Goal: Transaction & Acquisition: Subscribe to service/newsletter

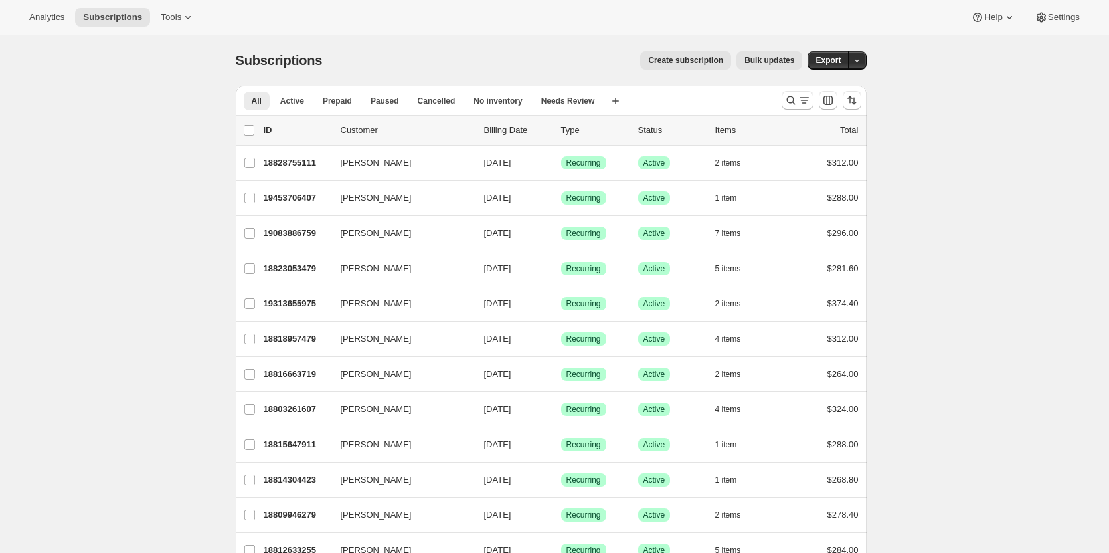
click at [686, 54] on button "Create subscription" at bounding box center [685, 60] width 91 height 19
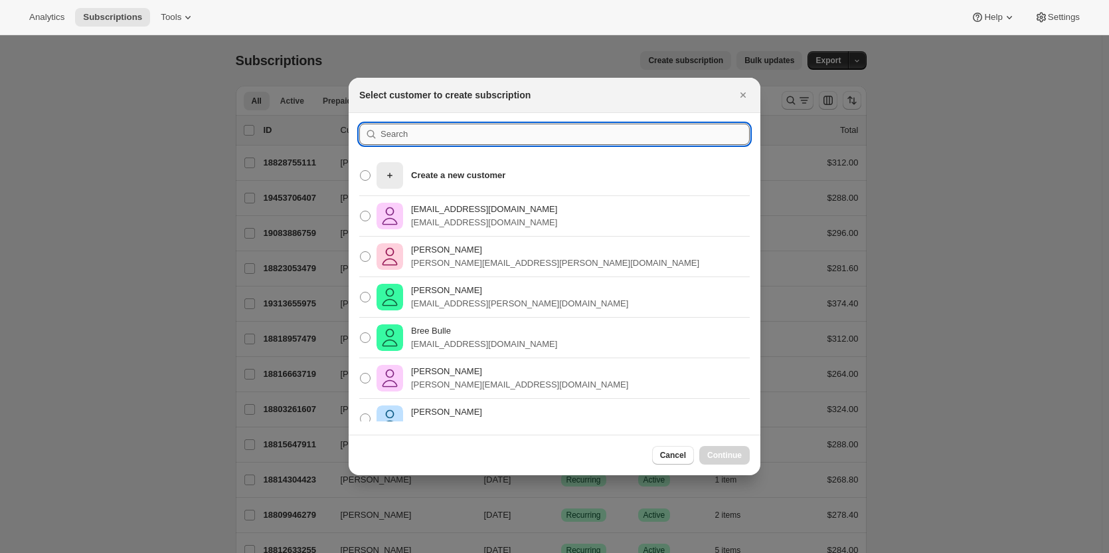
click at [398, 134] on input ":rc:" at bounding box center [565, 134] width 369 height 21
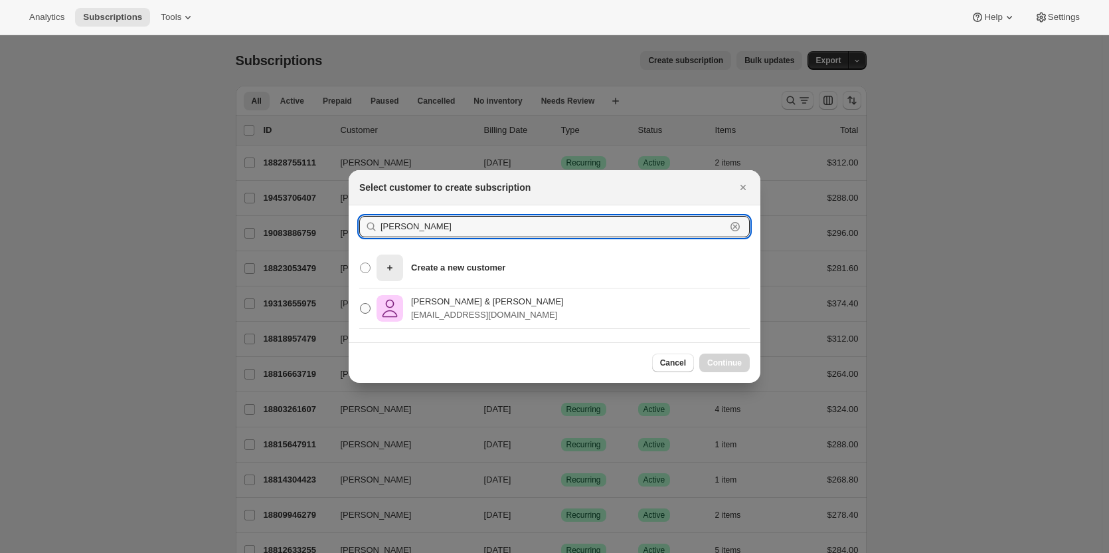
type input "[PERSON_NAME]"
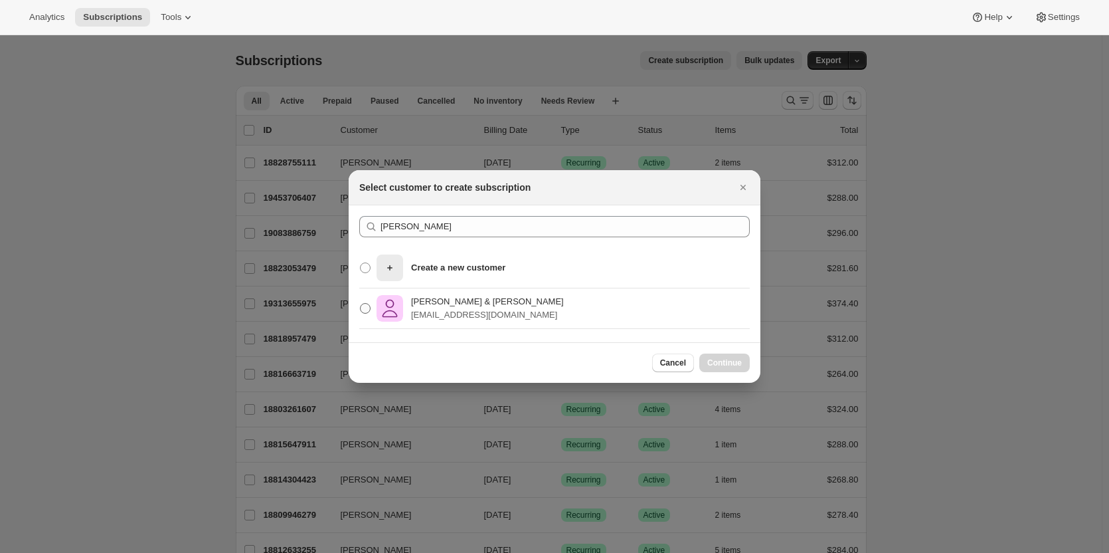
click at [451, 306] on p "[PERSON_NAME] & [PERSON_NAME]" at bounding box center [487, 301] width 153 height 13
click at [361, 304] on input "[PERSON_NAME] & [PERSON_NAME] [EMAIL_ADDRESS][DOMAIN_NAME]" at bounding box center [360, 303] width 1 height 1
radio input "true"
click at [739, 365] on span "Continue" at bounding box center [725, 362] width 35 height 11
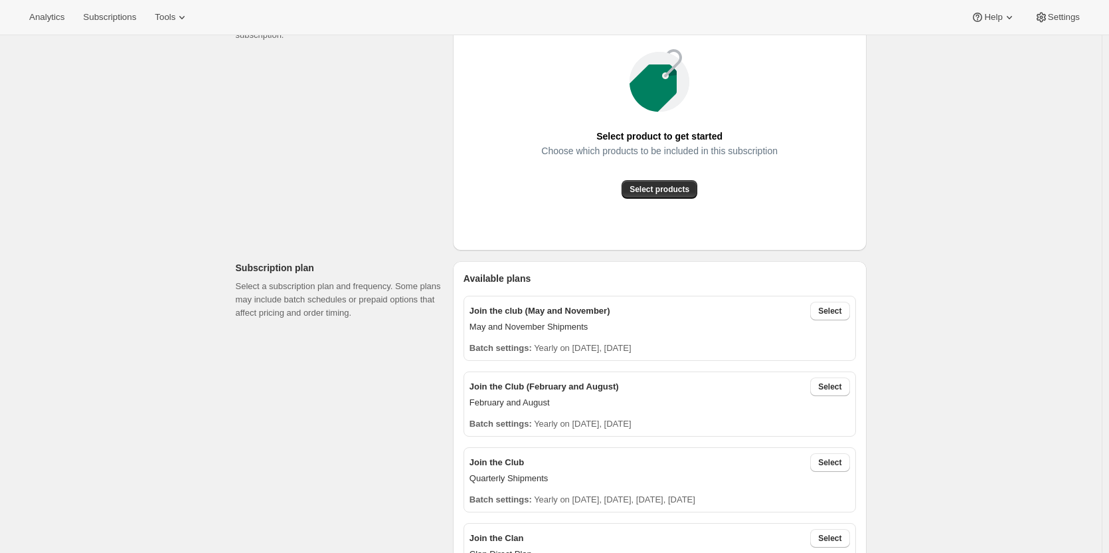
scroll to position [266, 0]
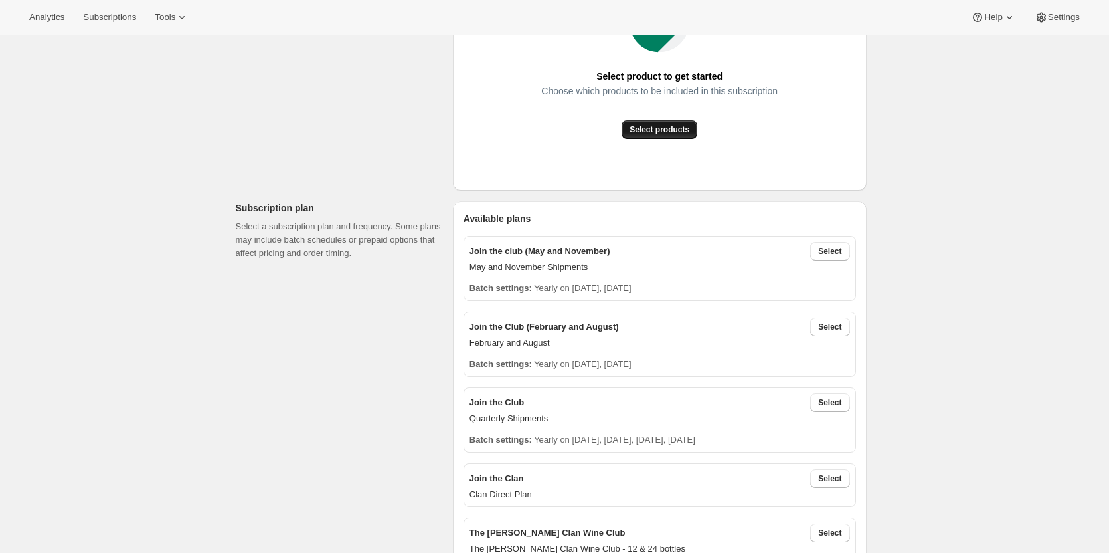
click at [654, 138] on button "Select products" at bounding box center [660, 129] width 76 height 19
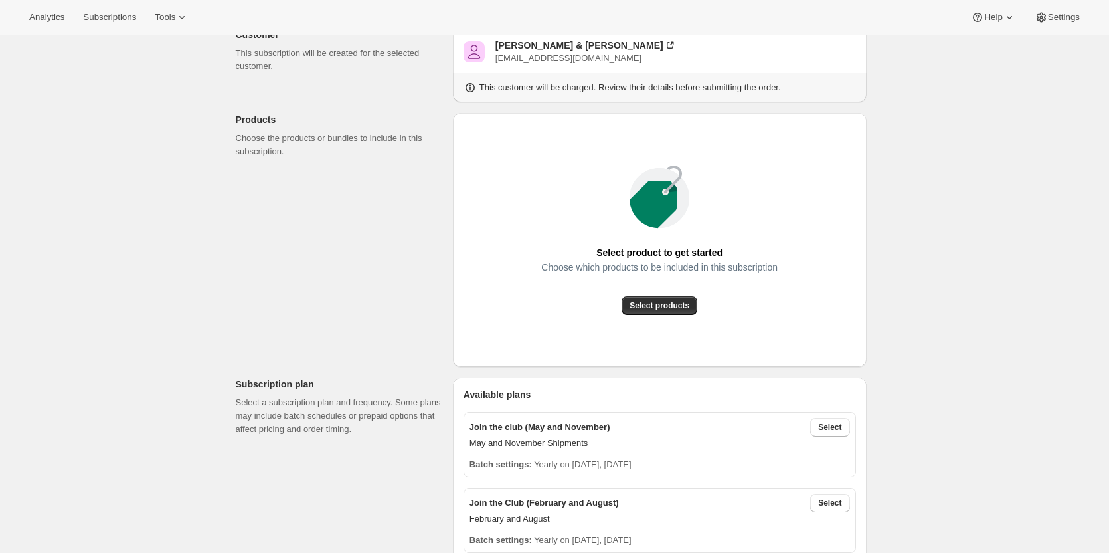
scroll to position [66, 0]
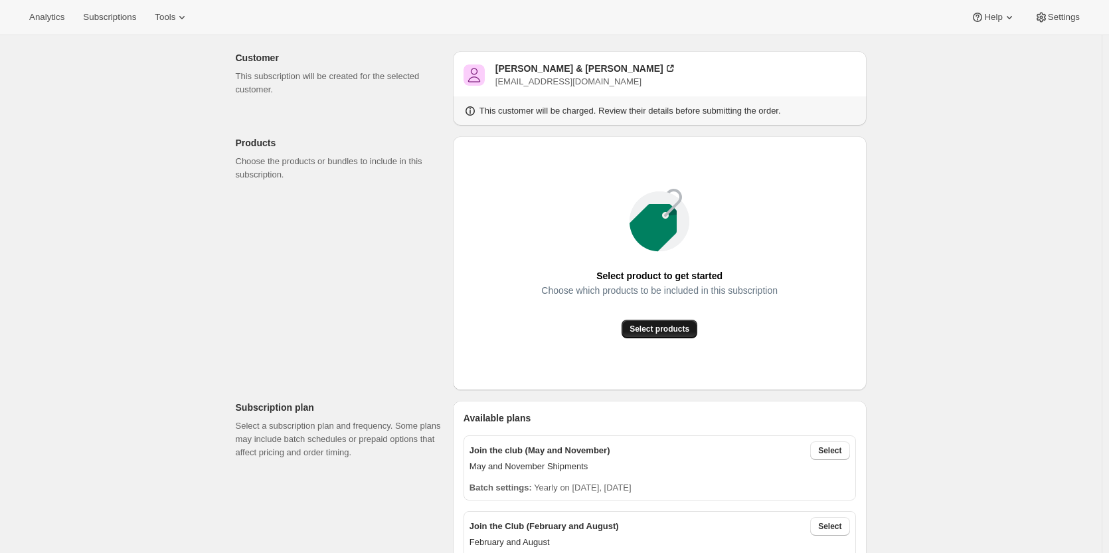
click at [658, 320] on button "Select products" at bounding box center [660, 329] width 76 height 19
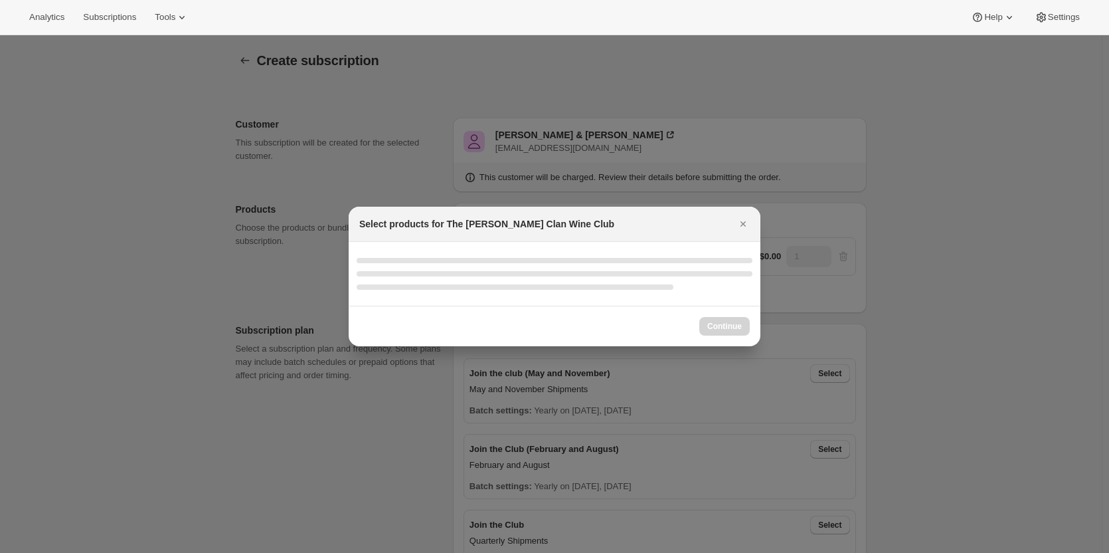
scroll to position [0, 0]
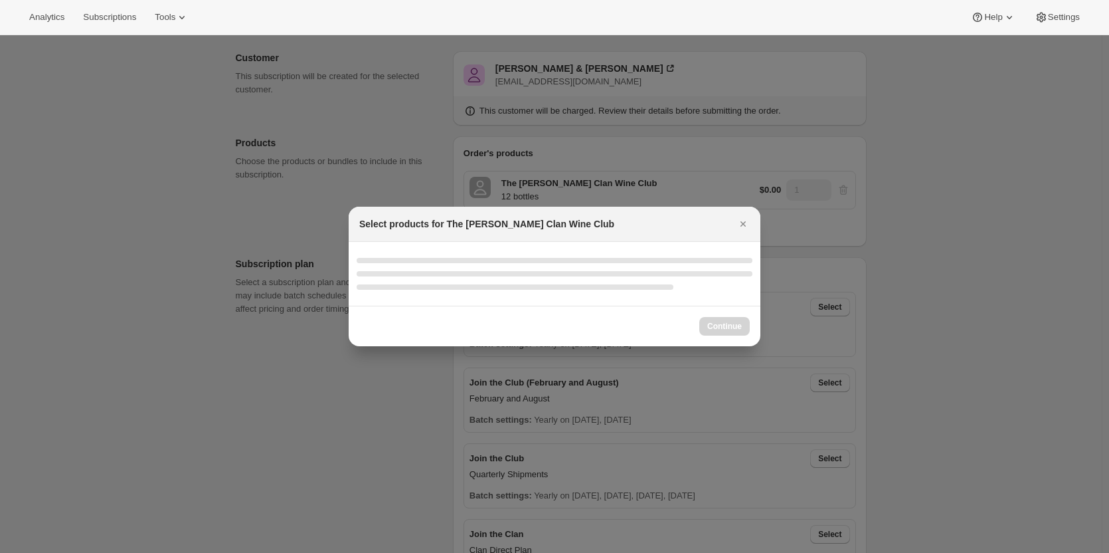
select select "gid://shopify/ProductVariant/46927751086247"
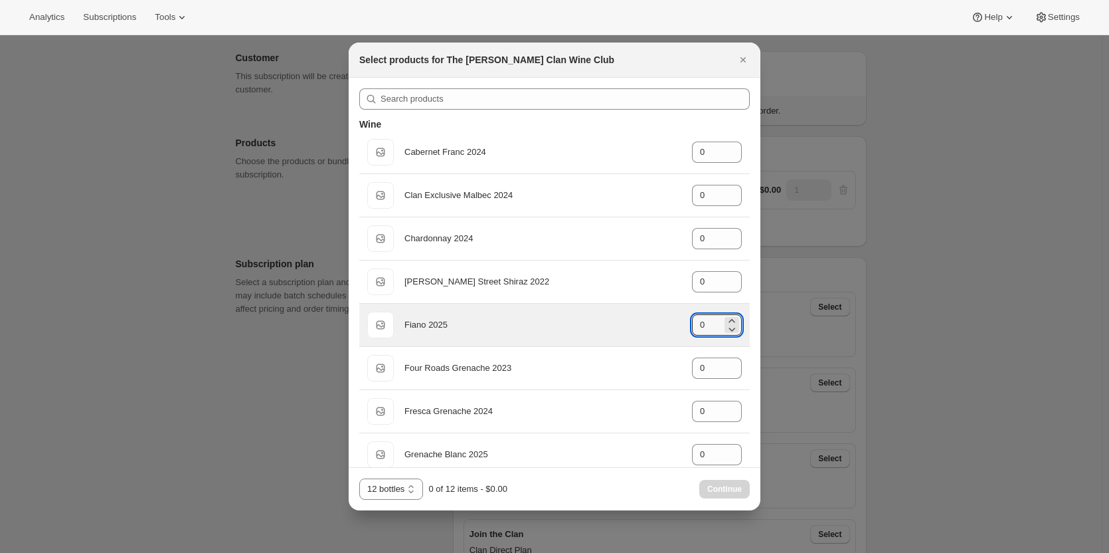
drag, startPoint x: 708, startPoint y: 323, endPoint x: 676, endPoint y: 323, distance: 31.9
click at [676, 323] on div "Default Title Fiano 2025 gid://shopify/ProductVariant/46914039808167 0" at bounding box center [554, 325] width 375 height 27
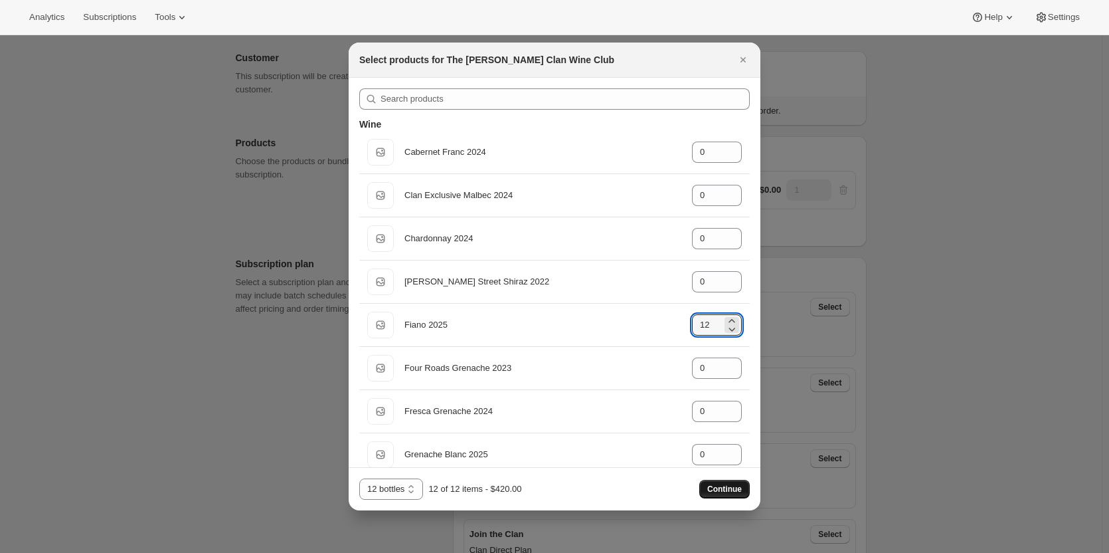
type input "12"
click at [745, 488] on button "Continue" at bounding box center [725, 489] width 50 height 19
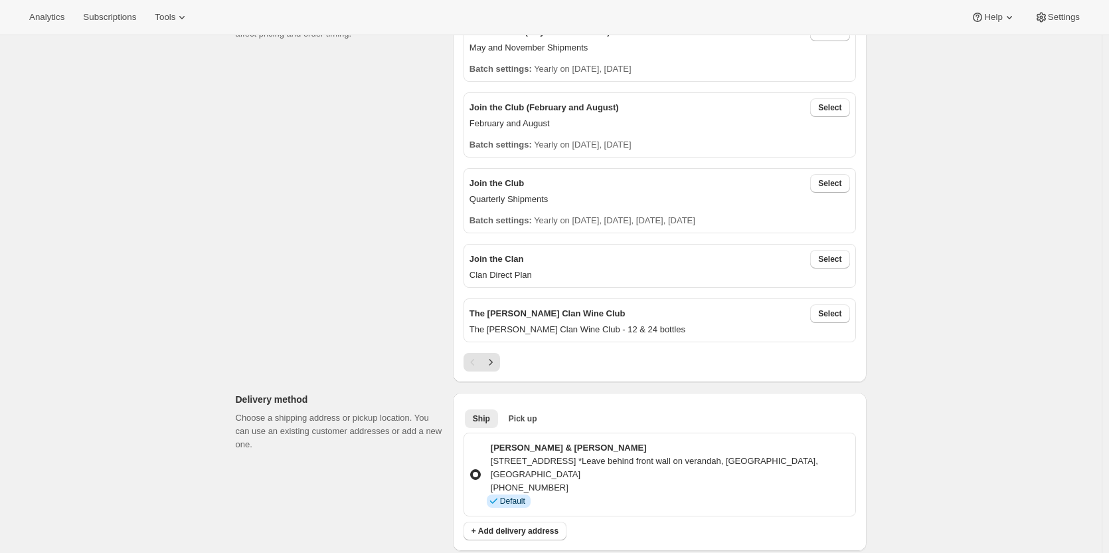
scroll to position [399, 0]
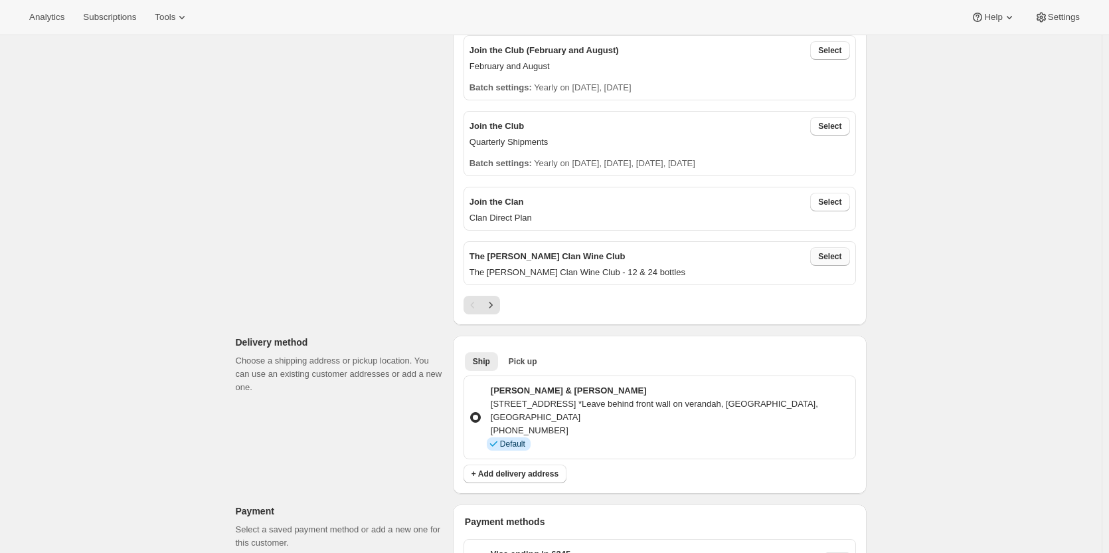
click at [833, 256] on span "Select" at bounding box center [829, 256] width 23 height 11
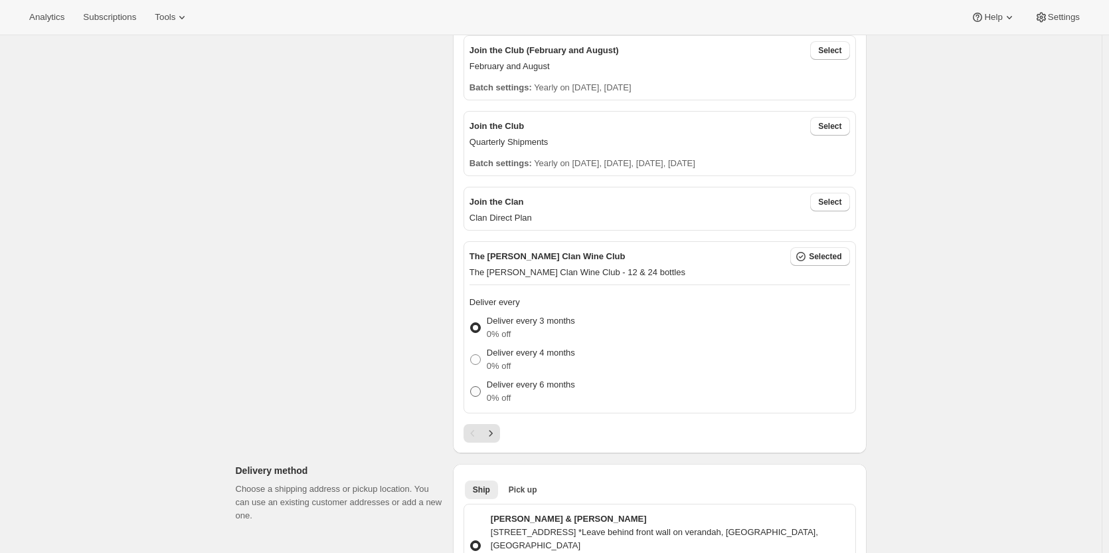
click at [502, 398] on p "0% off" at bounding box center [531, 397] width 88 height 13
click at [471, 387] on input "Deliver every 6 months 0% off" at bounding box center [470, 386] width 1 height 1
radio input "true"
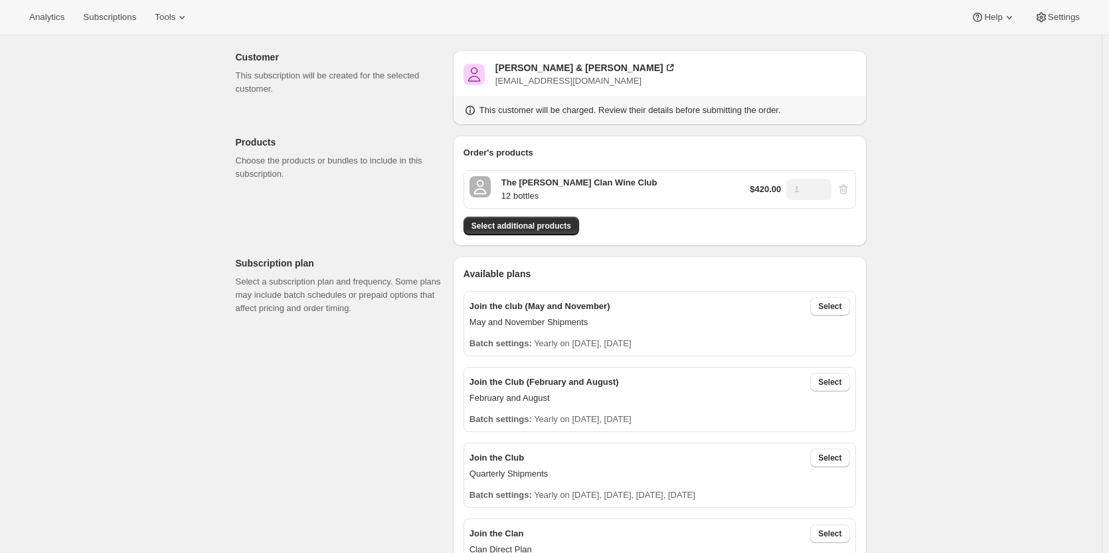
scroll to position [66, 0]
drag, startPoint x: 521, startPoint y: 226, endPoint x: 544, endPoint y: 208, distance: 29.4
click at [544, 208] on div "Order's products The [PERSON_NAME] Clan Wine Club 12 bottles $420.00 1 Select a…" at bounding box center [660, 191] width 393 height 89
click at [502, 227] on span "Select additional products" at bounding box center [522, 226] width 100 height 11
click at [567, 223] on span "Select additional products" at bounding box center [522, 226] width 100 height 11
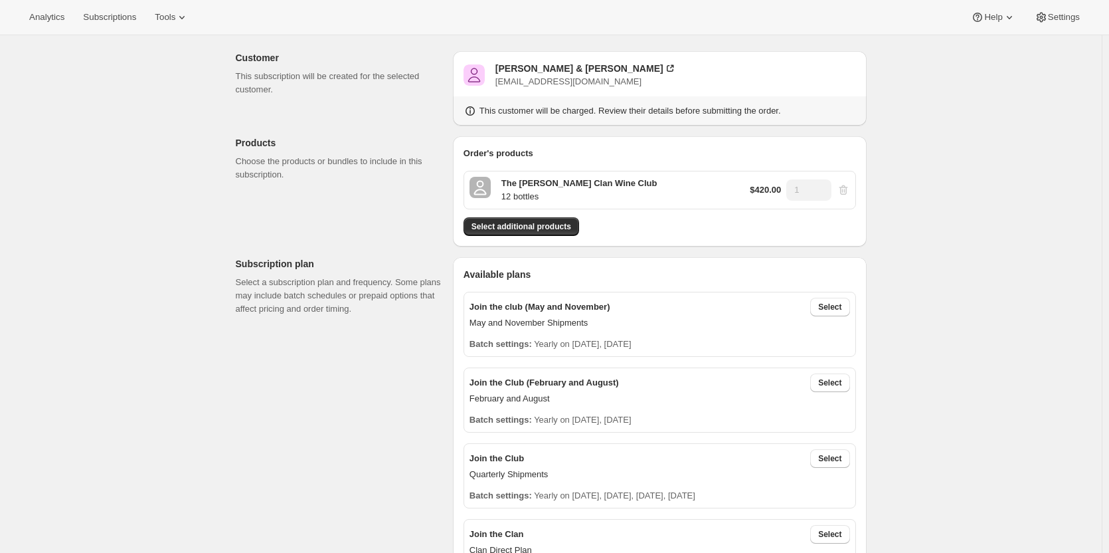
click at [773, 191] on p "$420.00" at bounding box center [765, 189] width 31 height 13
click at [563, 224] on span "Select additional products" at bounding box center [522, 226] width 100 height 11
click at [845, 189] on div "$420.00 1" at bounding box center [800, 189] width 100 height 21
click at [497, 229] on span "Select additional products" at bounding box center [522, 226] width 100 height 11
click at [531, 190] on p "12 bottles" at bounding box center [580, 196] width 156 height 13
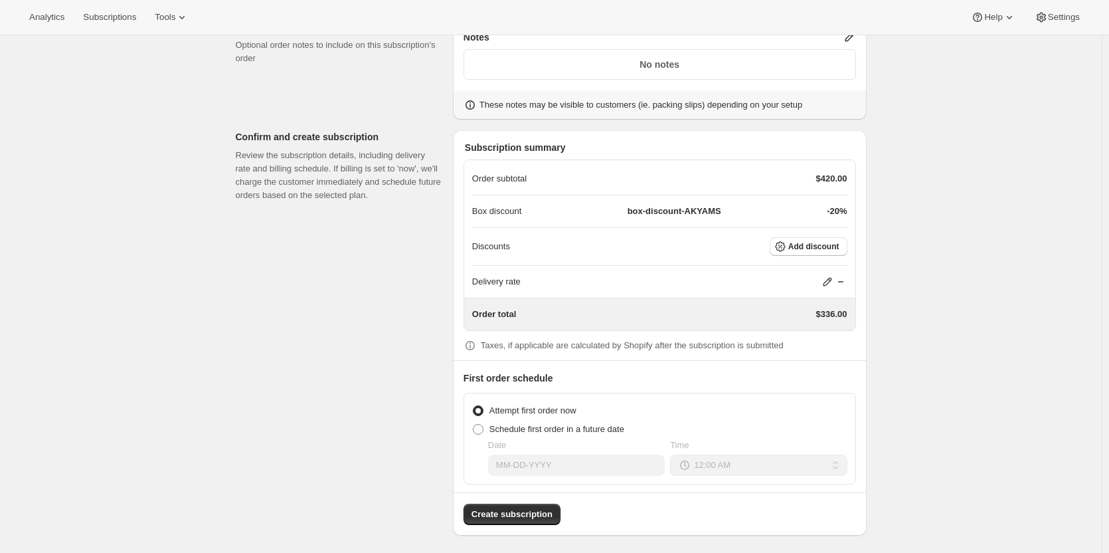
scroll to position [1140, 0]
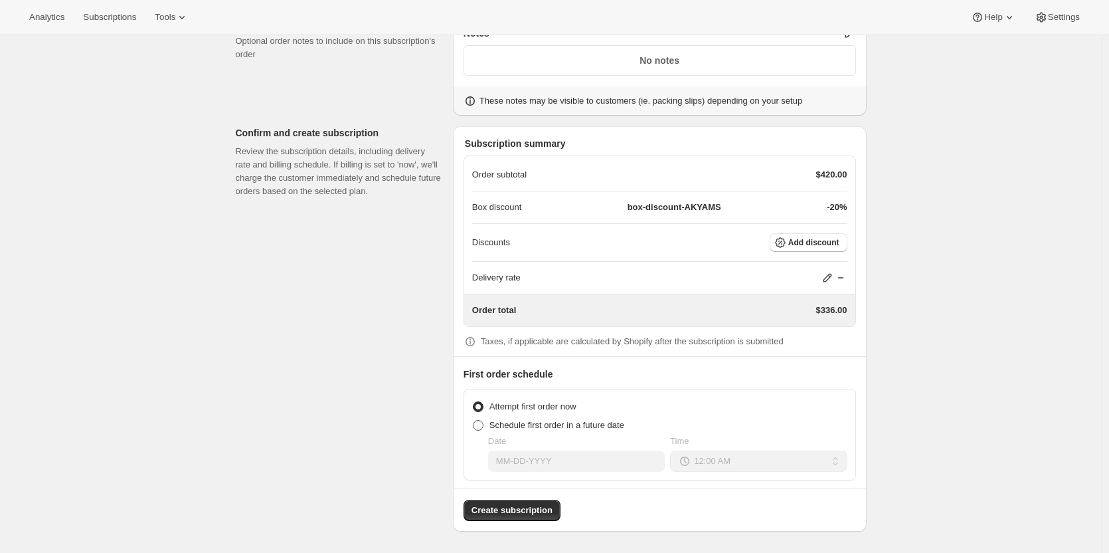
click at [481, 427] on span at bounding box center [478, 425] width 11 height 11
click at [474, 421] on input "Schedule first order in a future date" at bounding box center [473, 420] width 1 height 1
radio input "true"
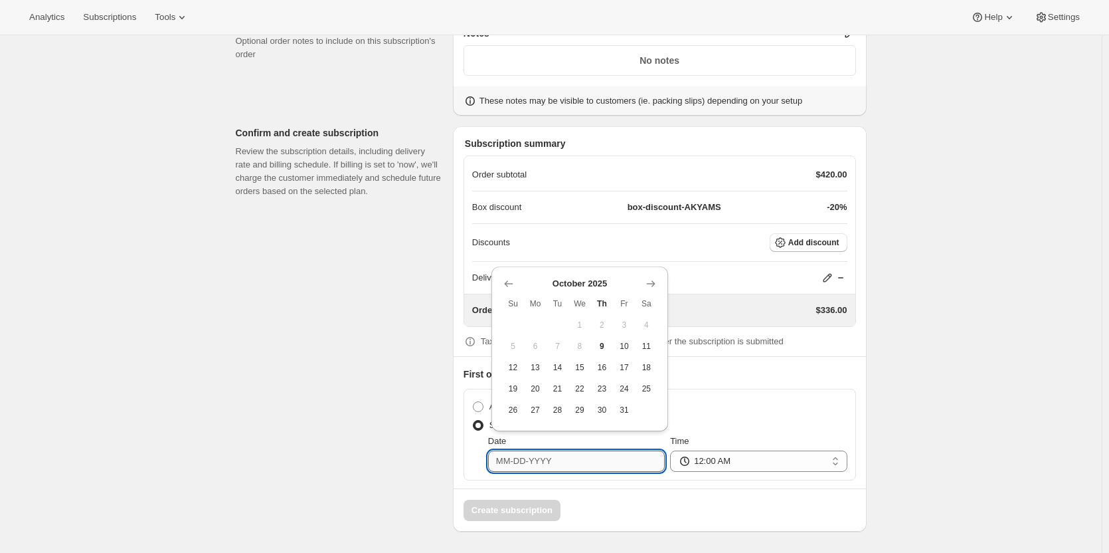
click at [504, 464] on input "Date" at bounding box center [576, 460] width 177 height 21
click at [653, 282] on icon "Show next month, November 2025" at bounding box center [651, 283] width 9 height 7
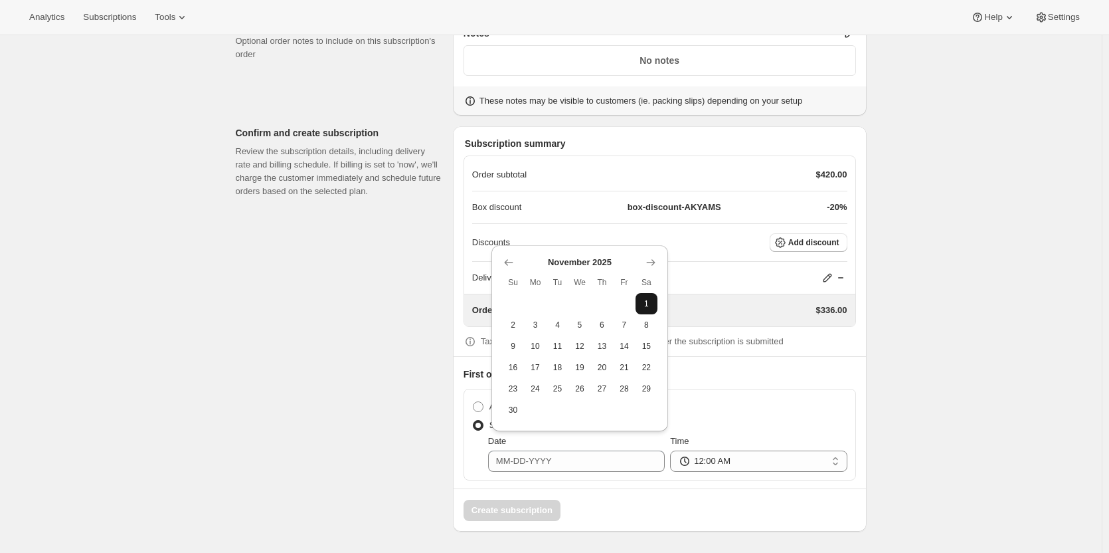
click at [640, 308] on button "1" at bounding box center [647, 303] width 23 height 21
type input "[DATE]"
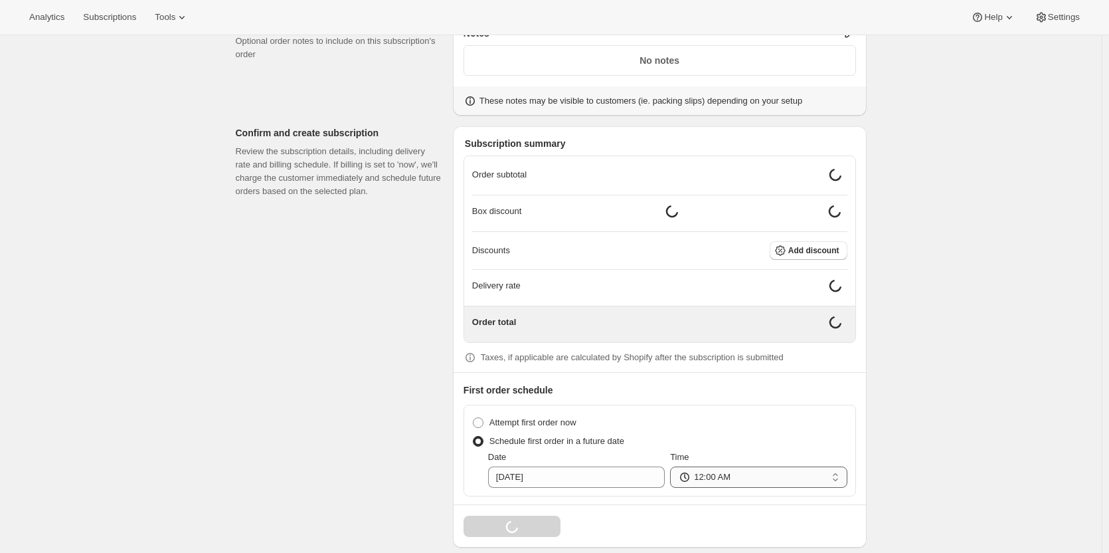
click at [687, 476] on select "12:00 AM 01:00 AM 02:00 AM 03:00 AM 04:00 AM 05:00 AM 06:00 AM 07:00 AM 08:00 A…" at bounding box center [758, 476] width 177 height 21
select select "09:00"
click at [674, 466] on select "12:00 AM 01:00 AM 02:00 AM 03:00 AM 04:00 AM 05:00 AM 06:00 AM 07:00 AM 08:00 A…" at bounding box center [758, 476] width 177 height 21
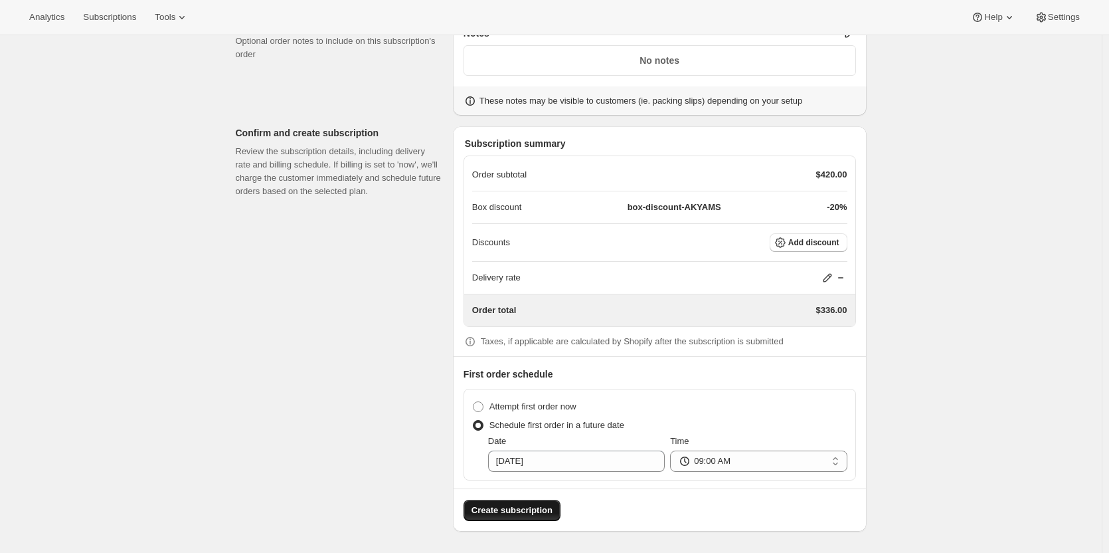
click at [508, 512] on span "Create subscription" at bounding box center [512, 510] width 81 height 13
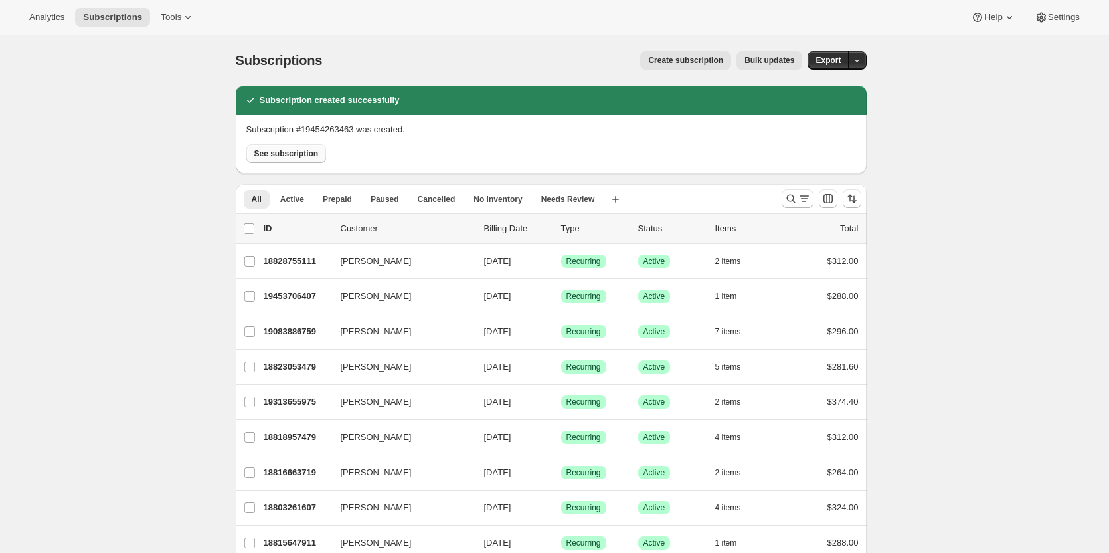
click at [274, 151] on span "See subscription" at bounding box center [286, 153] width 64 height 11
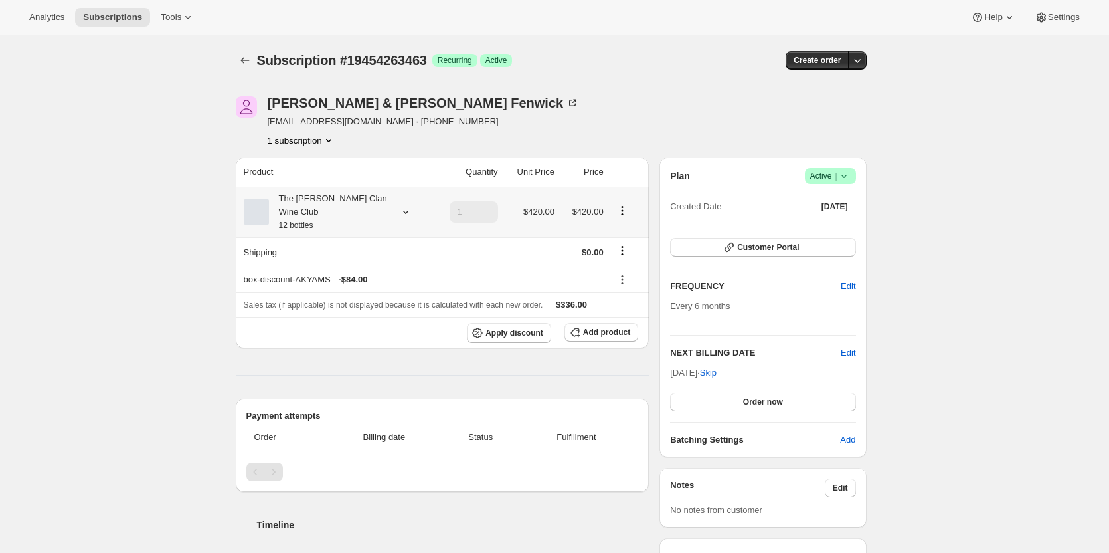
click at [385, 201] on div "The [PERSON_NAME] Clan Wine Club 12 bottles" at bounding box center [329, 212] width 120 height 40
click at [341, 284] on span "Edit box" at bounding box center [331, 286] width 31 height 11
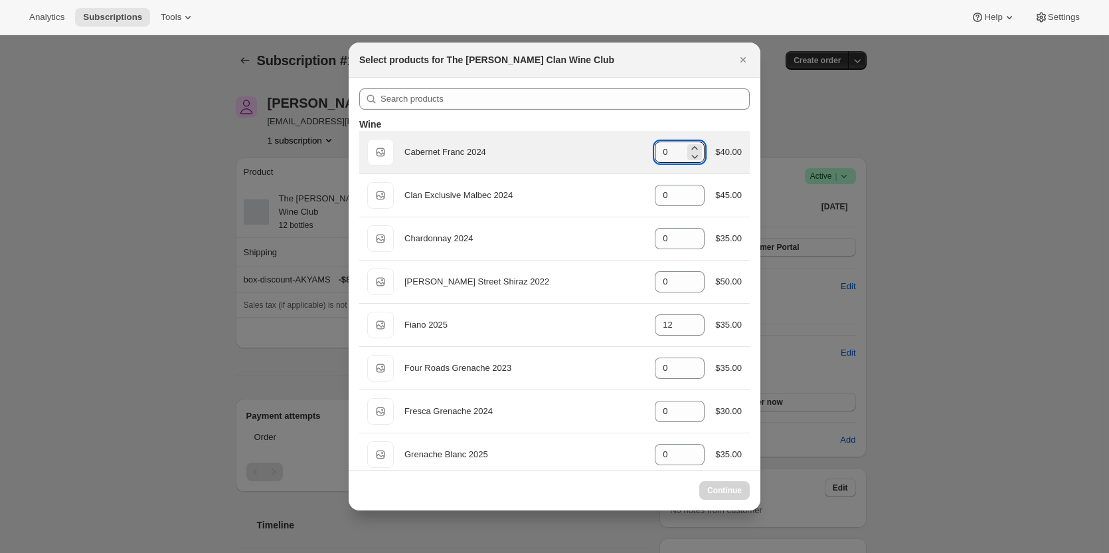
drag, startPoint x: 676, startPoint y: 159, endPoint x: 609, endPoint y: 149, distance: 68.5
click at [609, 149] on div "Default Title Cabernet Franc 2024 gid://shopify/ProductVariant/46914039546023 0…" at bounding box center [554, 152] width 375 height 27
type input "0"
select select "gid://shopify/ProductVariant/46927751086247"
click at [665, 157] on input "0" at bounding box center [670, 152] width 30 height 21
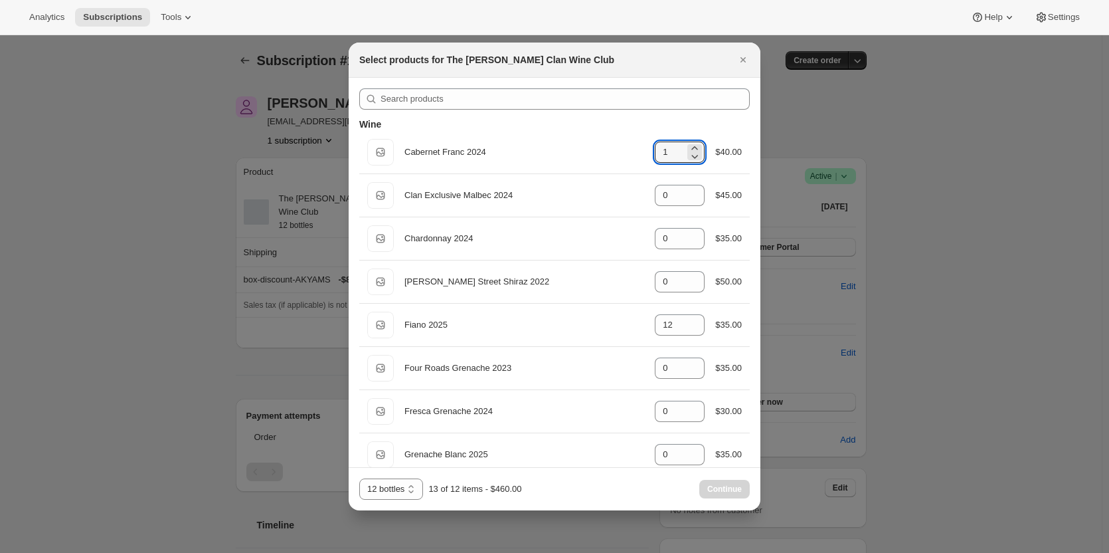
type input "1"
click at [628, 114] on div "Wine Default Title Cabernet Franc 2024 gid://shopify/ProductVariant/46914039546…" at bounding box center [554, 530] width 391 height 841
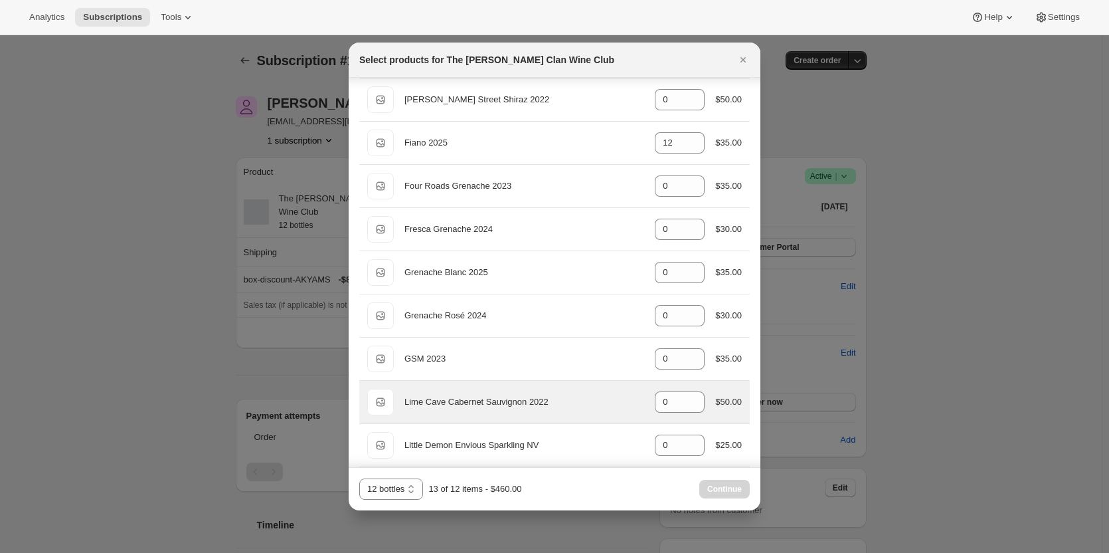
scroll to position [266, 0]
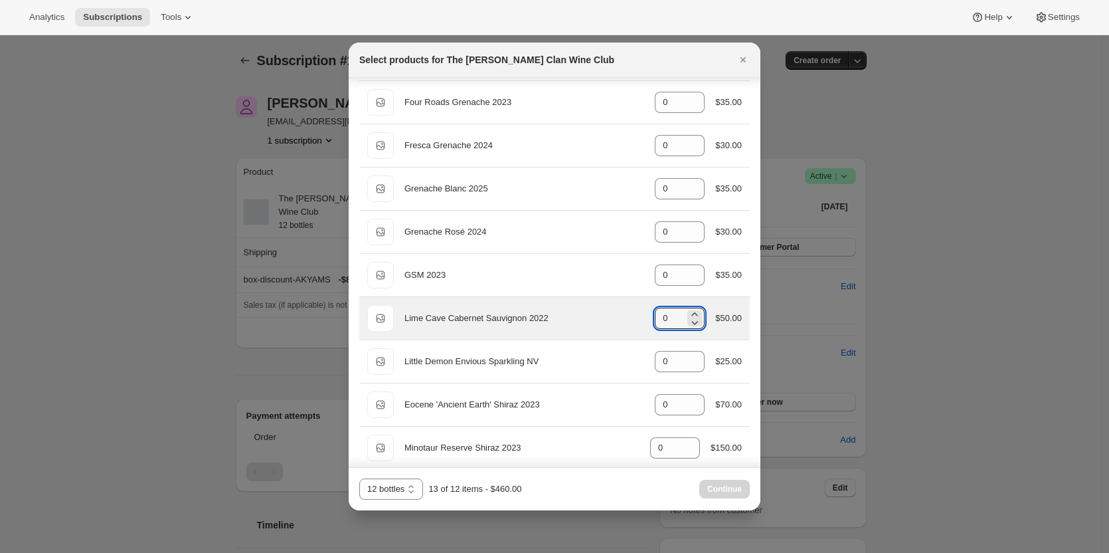
drag, startPoint x: 661, startPoint y: 317, endPoint x: 638, endPoint y: 317, distance: 22.6
click at [638, 317] on div "Default Title Lime Cave Cabernet Sauvignon 2022 gid://shopify/ProductVariant/46…" at bounding box center [554, 318] width 375 height 27
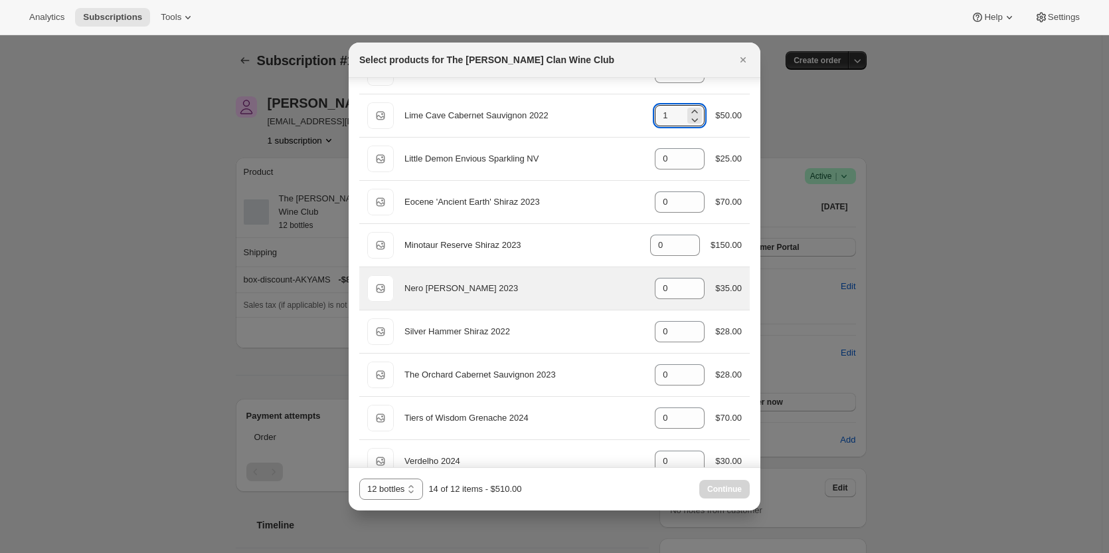
scroll to position [531, 0]
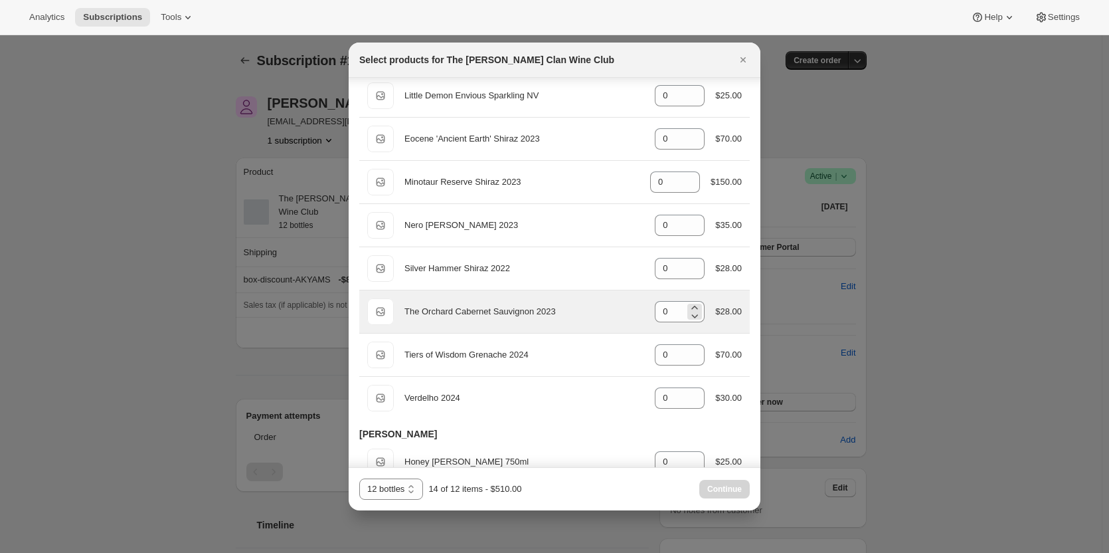
type input "1"
drag, startPoint x: 681, startPoint y: 308, endPoint x: 644, endPoint y: 306, distance: 37.3
click at [655, 312] on div "0" at bounding box center [680, 311] width 50 height 21
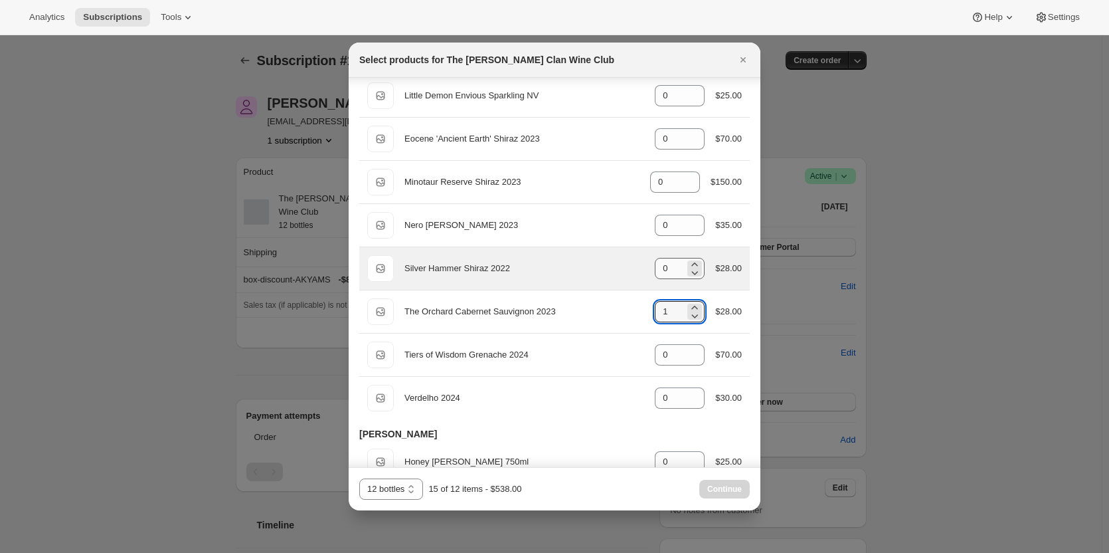
type input "1"
drag, startPoint x: 666, startPoint y: 276, endPoint x: 628, endPoint y: 263, distance: 40.1
click at [628, 263] on div "Default Title Silver Hammer Shiraz 2022 gid://shopify/ProductVariant/4691404419…" at bounding box center [554, 268] width 375 height 27
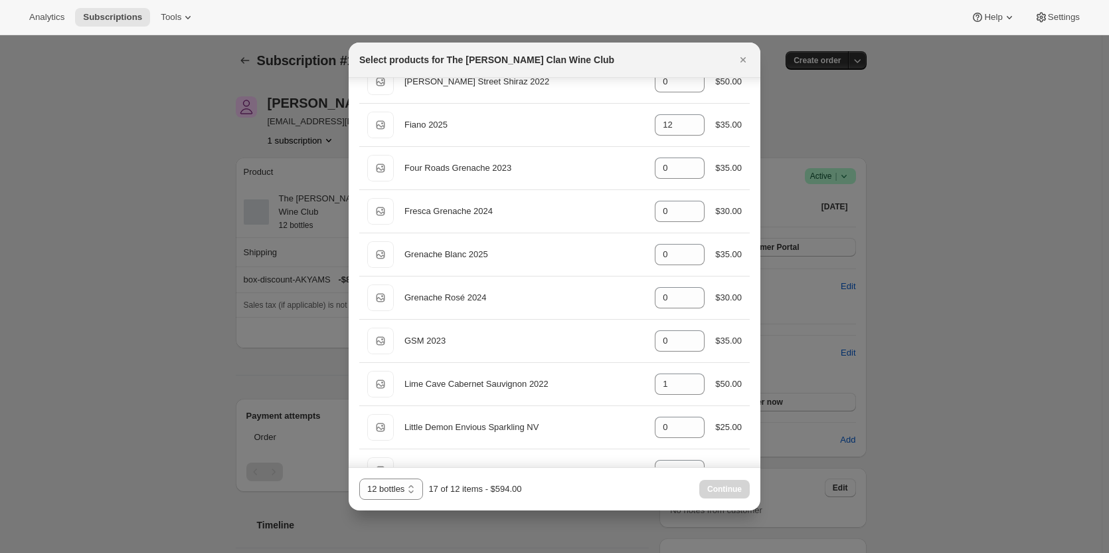
scroll to position [199, 0]
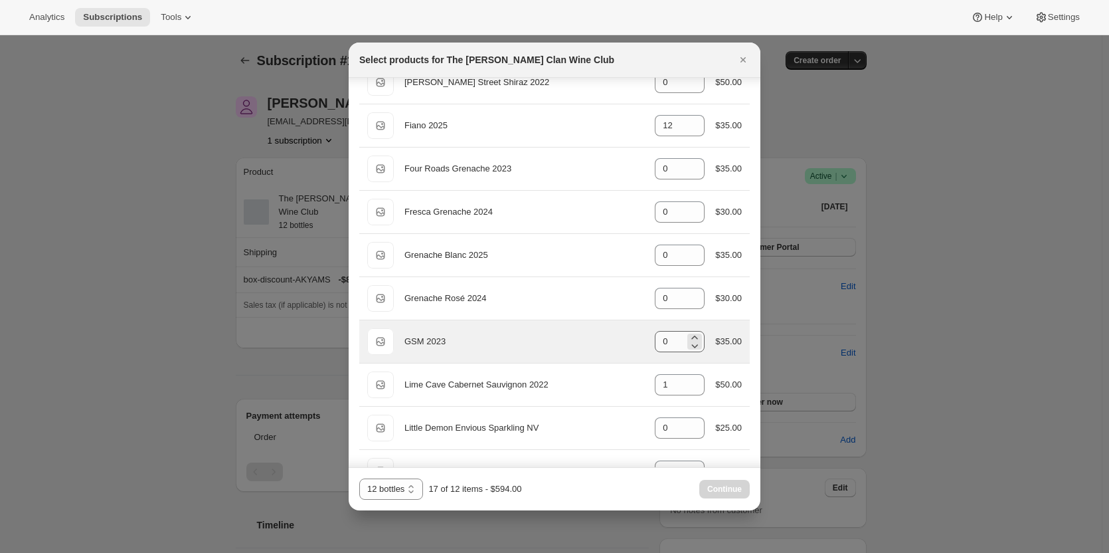
type input "2"
drag, startPoint x: 656, startPoint y: 344, endPoint x: 644, endPoint y: 335, distance: 14.8
click at [647, 344] on div "Default Title GSM 2023 gid://shopify/ProductVariant/46914042855591 0 $35.00" at bounding box center [554, 341] width 375 height 27
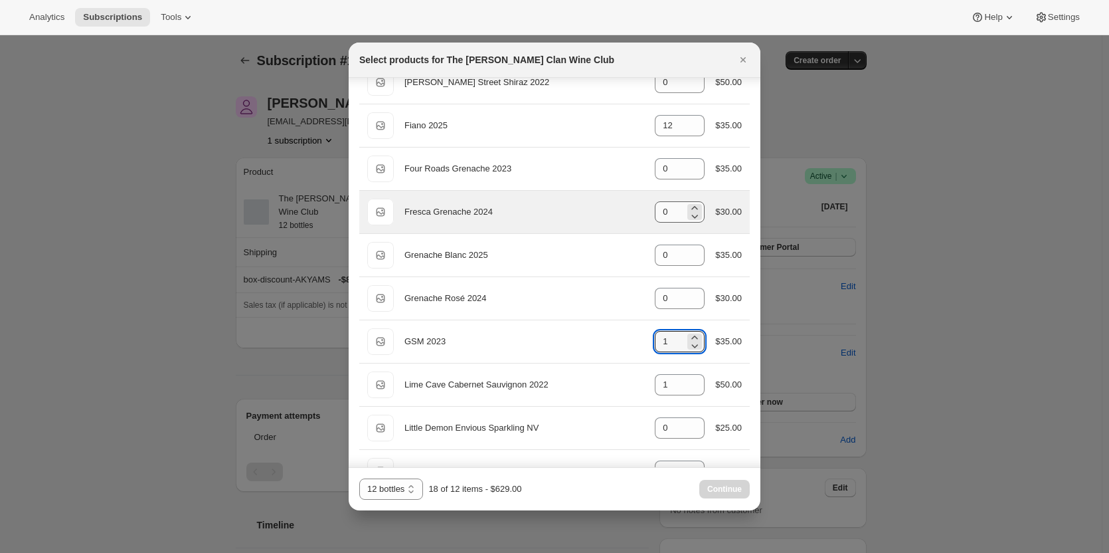
type input "1"
drag, startPoint x: 668, startPoint y: 202, endPoint x: 641, endPoint y: 205, distance: 26.8
click at [644, 205] on div "Default Title Fresca Grenache 2024 gid://shopify/ProductVariant/46914041872551 …" at bounding box center [554, 212] width 375 height 27
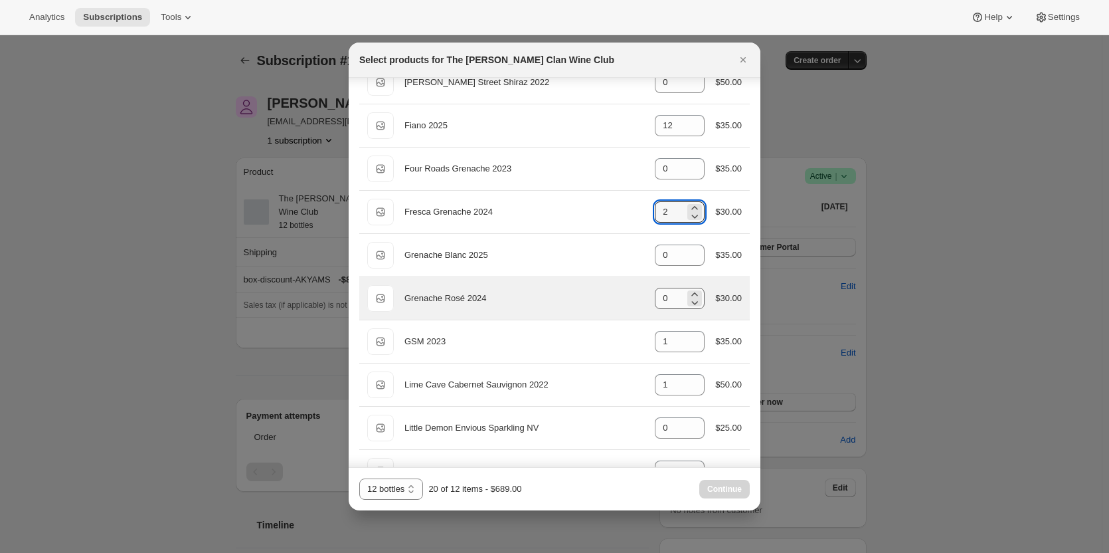
type input "2"
drag, startPoint x: 661, startPoint y: 297, endPoint x: 634, endPoint y: 278, distance: 33.4
click at [634, 295] on div "Default Title Grenache Rosé 2024 gid://shopify/ProductVariant/46914042429607 0 …" at bounding box center [554, 298] width 375 height 27
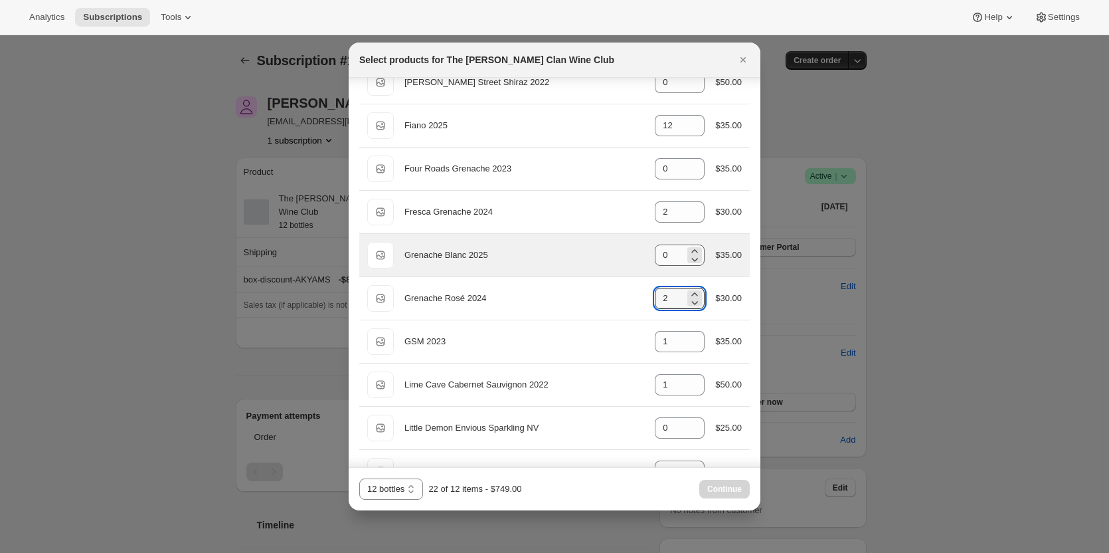
type input "2"
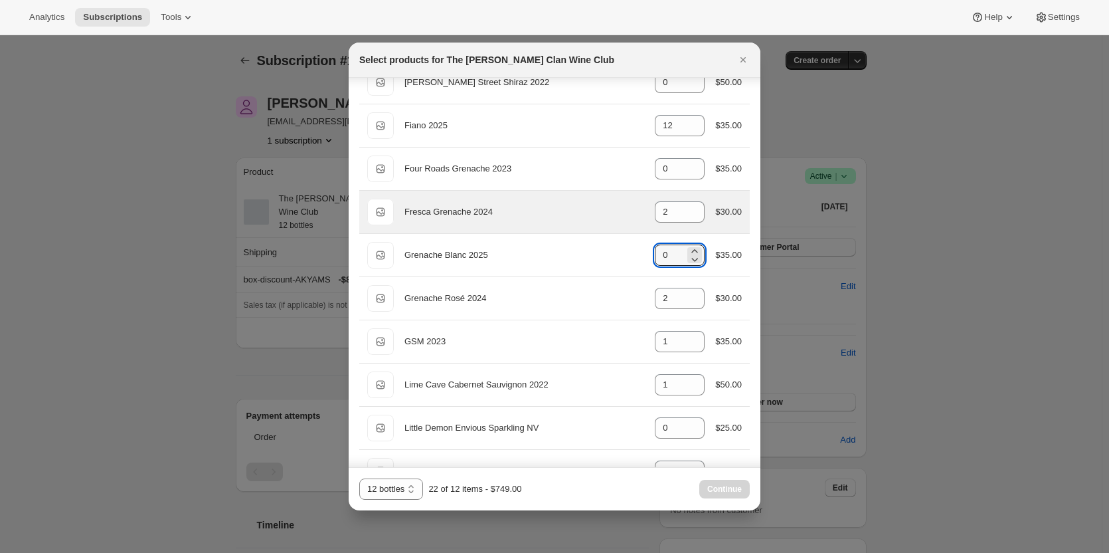
drag, startPoint x: 661, startPoint y: 259, endPoint x: 634, endPoint y: 231, distance: 38.5
click at [634, 256] on div "Default Title Grenache Blanc 2025 gid://shopify/ProductVariant/46914041970855 0…" at bounding box center [554, 255] width 375 height 27
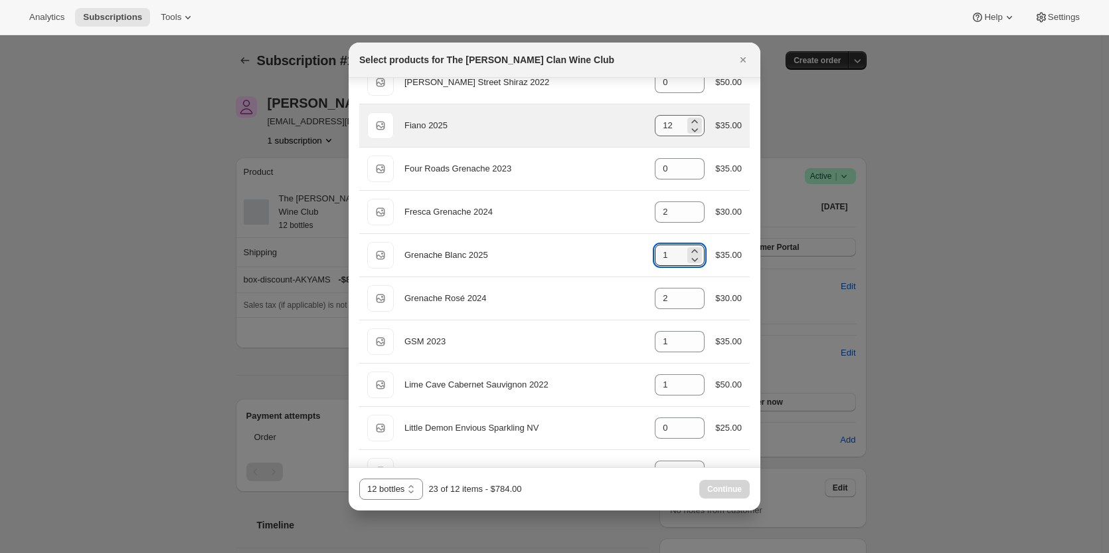
type input "1"
drag, startPoint x: 669, startPoint y: 129, endPoint x: 614, endPoint y: 122, distance: 55.5
click at [614, 122] on div "Default Title Fiano 2025 gid://shopify/ProductVariant/46914039808167 12 $35.00" at bounding box center [554, 125] width 375 height 27
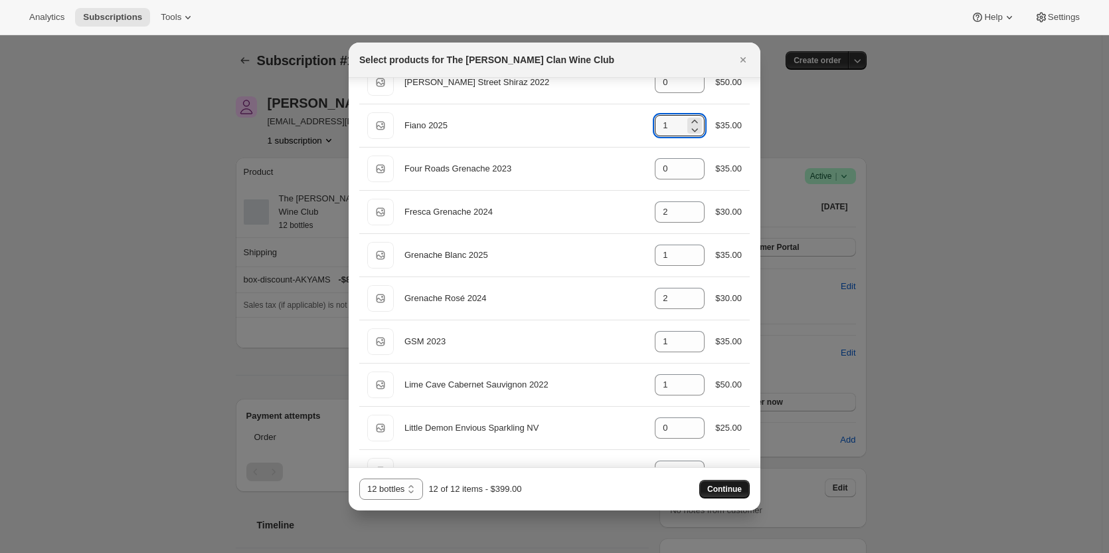
type input "1"
click at [713, 486] on span "Continue" at bounding box center [725, 489] width 35 height 11
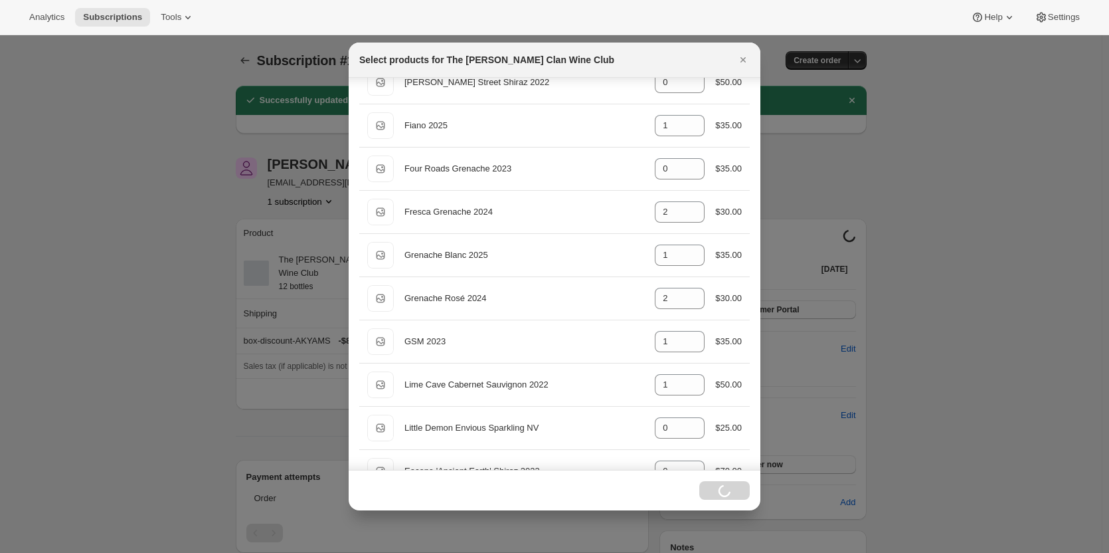
click at [749, 57] on icon "Close" at bounding box center [743, 59] width 13 height 13
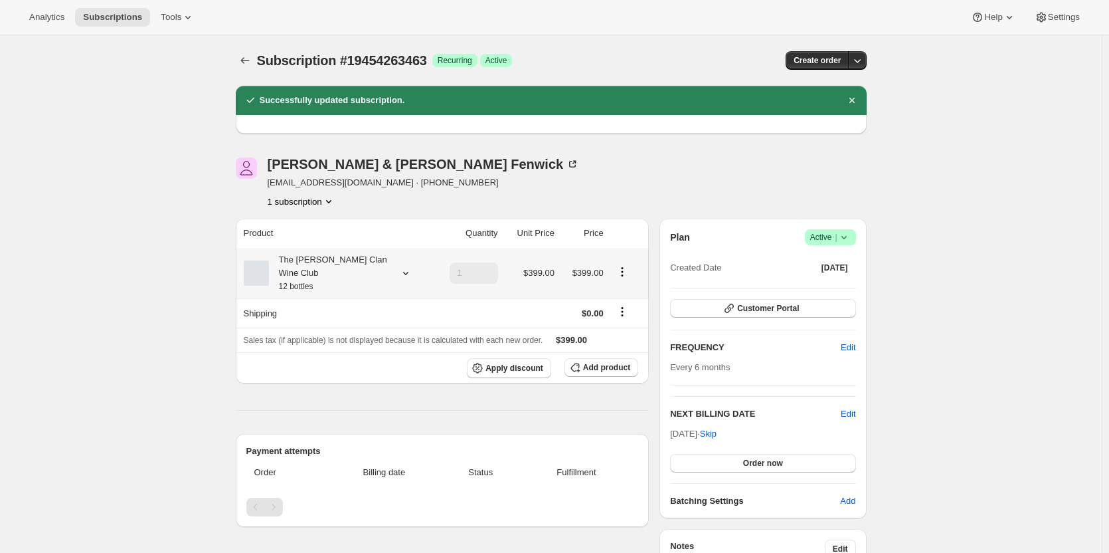
click at [383, 260] on div "The [PERSON_NAME] Clan Wine Club 12 bottles" at bounding box center [329, 273] width 120 height 40
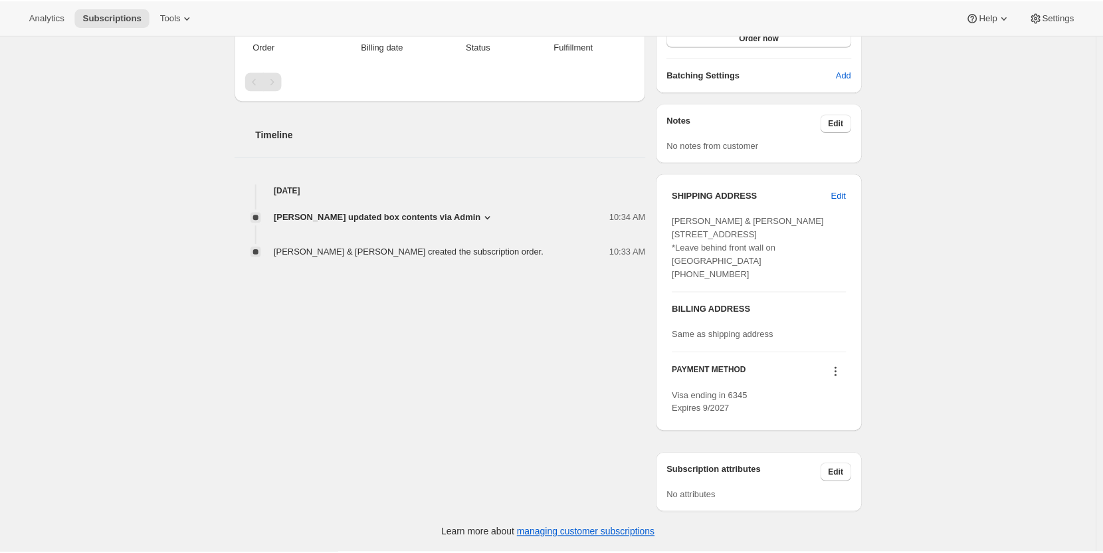
scroll to position [0, 0]
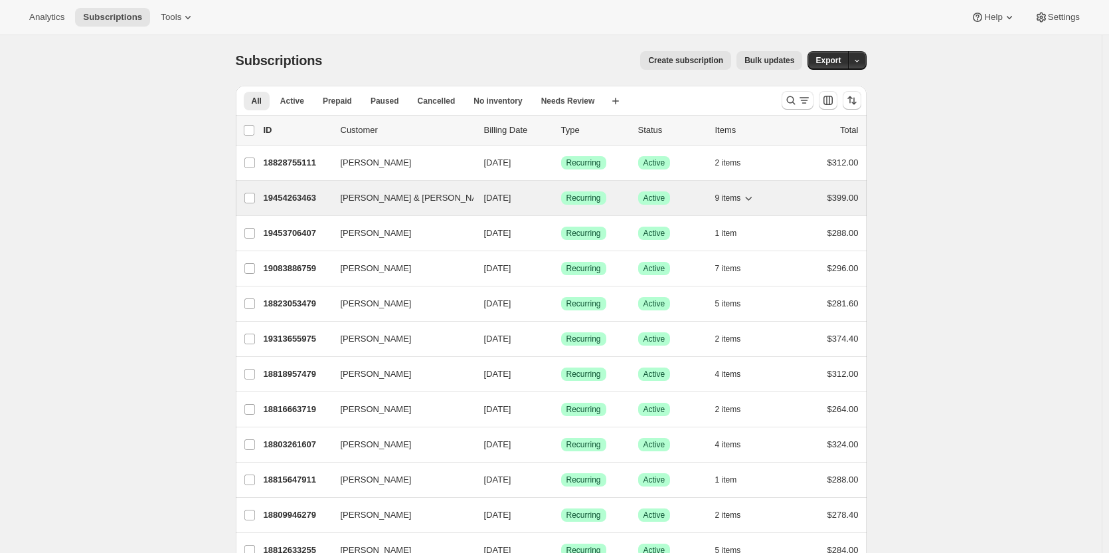
click at [302, 197] on p "19454263463" at bounding box center [297, 197] width 66 height 13
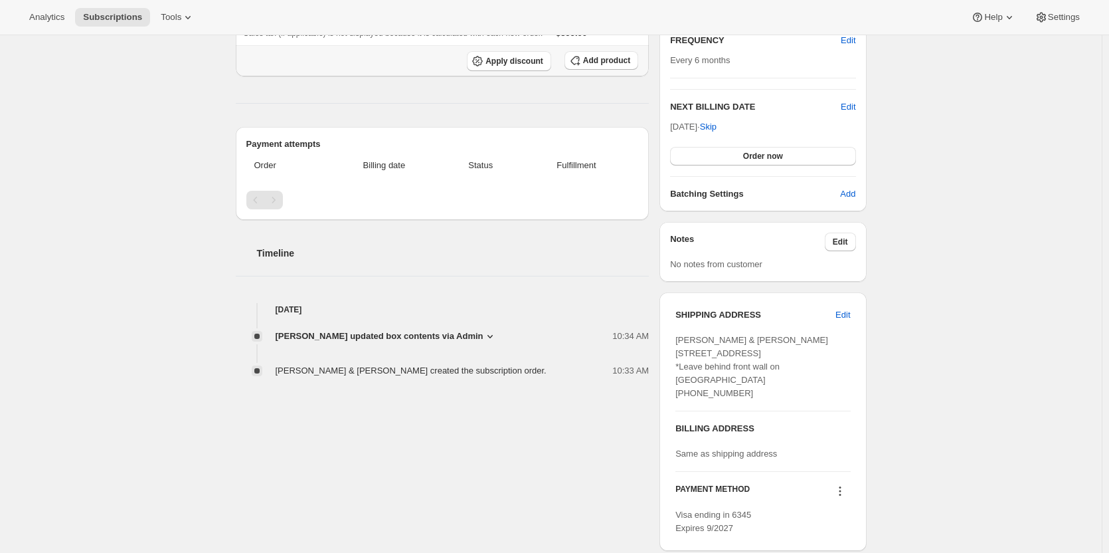
scroll to position [266, 0]
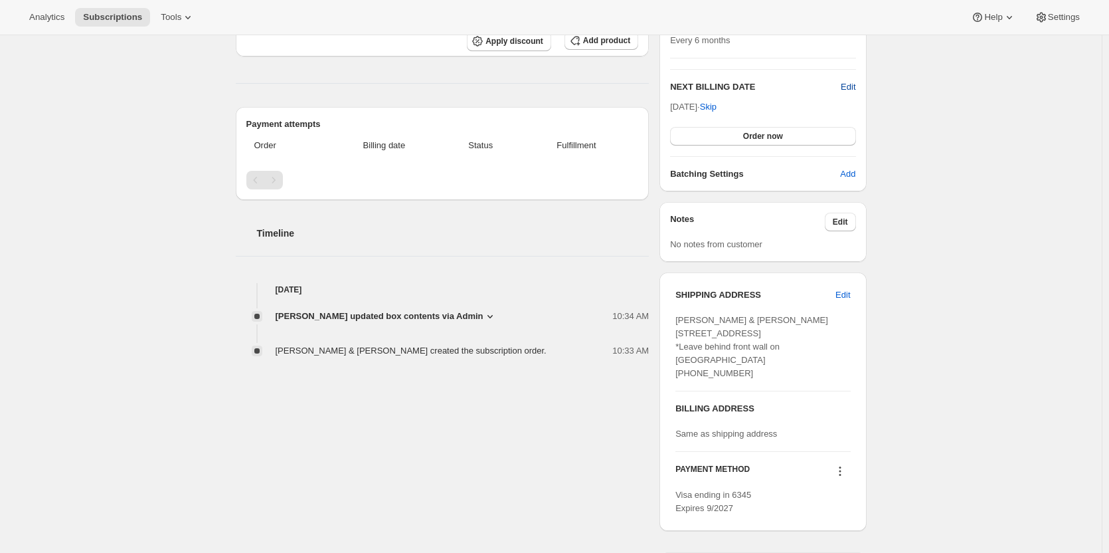
click at [845, 87] on span "Edit" at bounding box center [848, 86] width 15 height 13
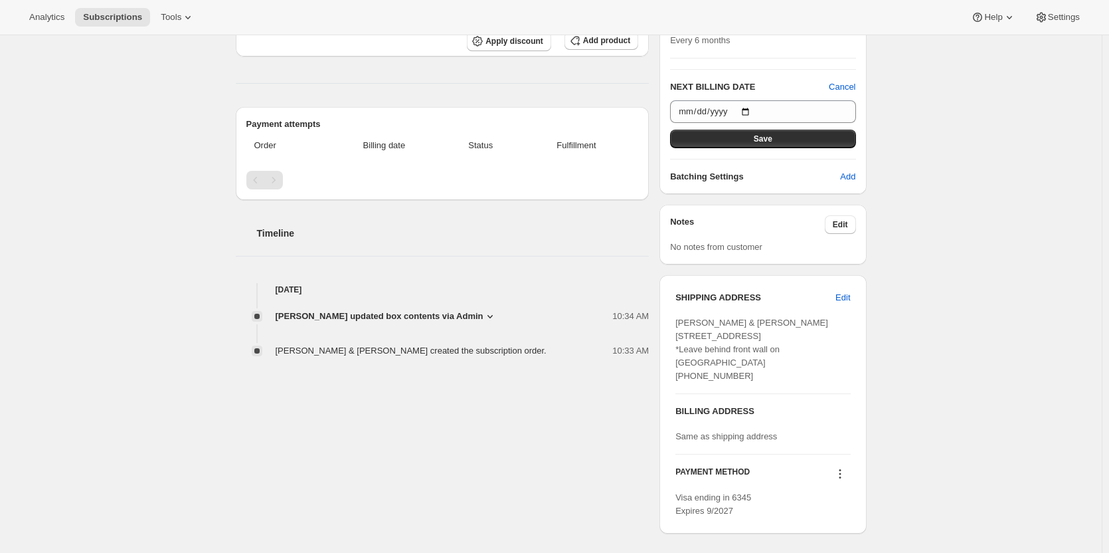
drag, startPoint x: 846, startPoint y: 84, endPoint x: 991, endPoint y: 99, distance: 146.2
click at [991, 99] on div "Subscription #19454263463. This page is ready Subscription #19454263463 Success…" at bounding box center [551, 211] width 1102 height 885
click at [845, 80] on span "Cancel" at bounding box center [842, 86] width 27 height 13
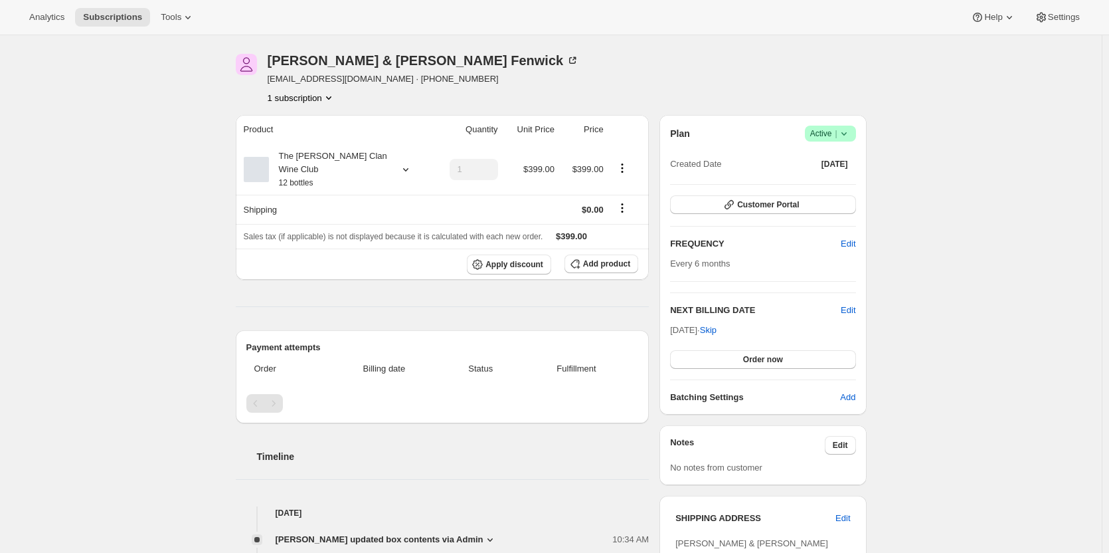
scroll to position [0, 0]
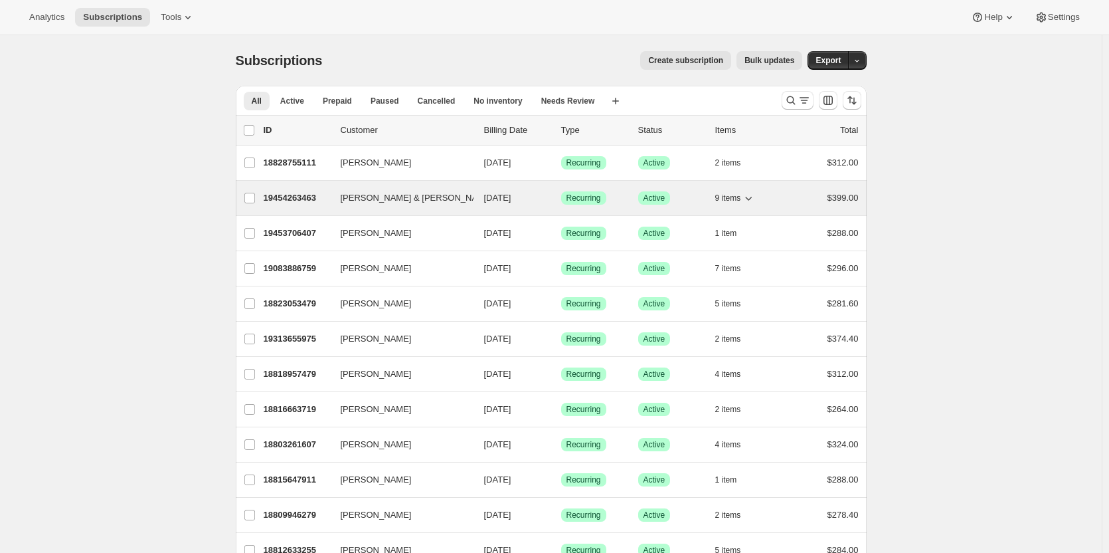
click at [342, 199] on div "19454263463 Peter & Leslie Fenwick 11/01/2025 Success Recurring Success Active …" at bounding box center [561, 198] width 595 height 19
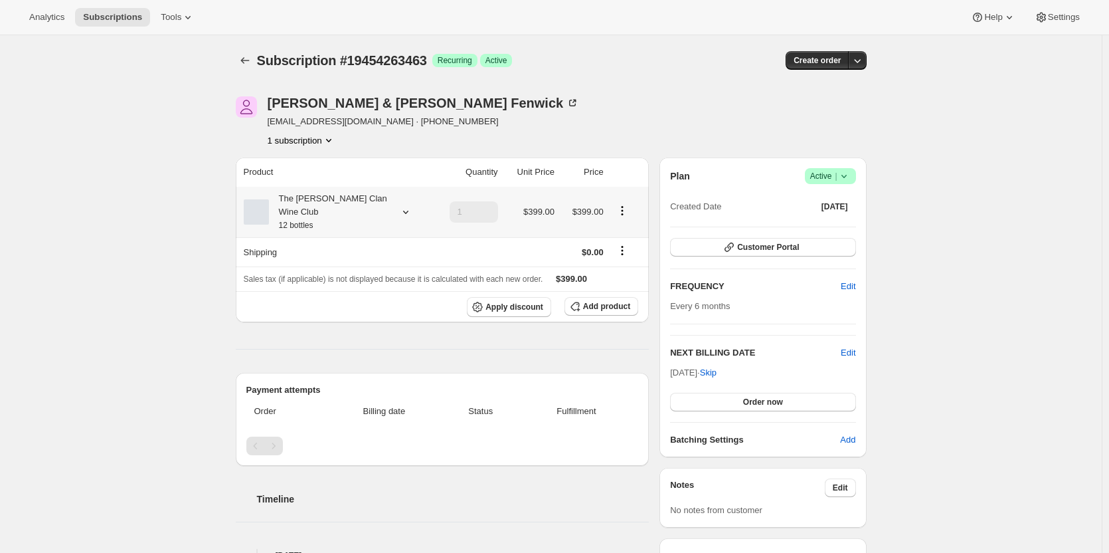
click at [393, 204] on div "The [PERSON_NAME] Clan Wine Club 12 bottles" at bounding box center [336, 212] width 184 height 40
click at [404, 205] on icon at bounding box center [405, 211] width 13 height 13
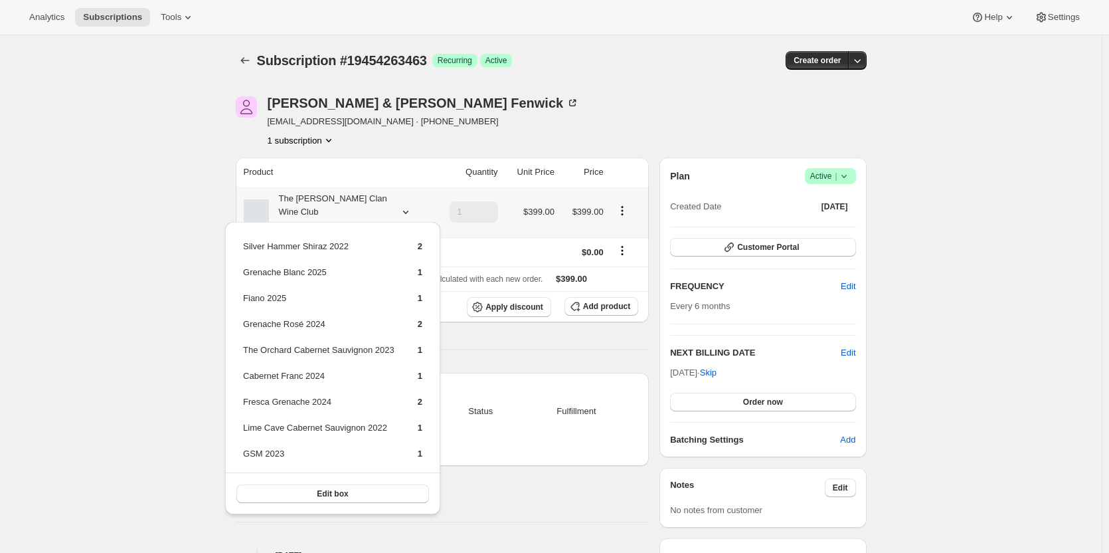
click at [404, 205] on icon at bounding box center [405, 211] width 13 height 13
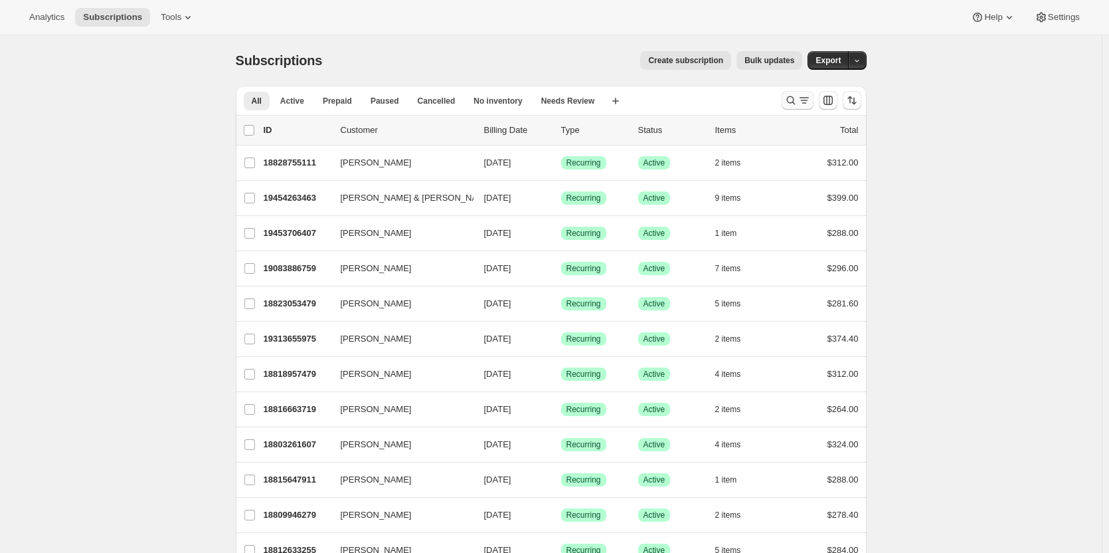
click at [804, 98] on icon "Search and filter results" at bounding box center [804, 100] width 13 height 13
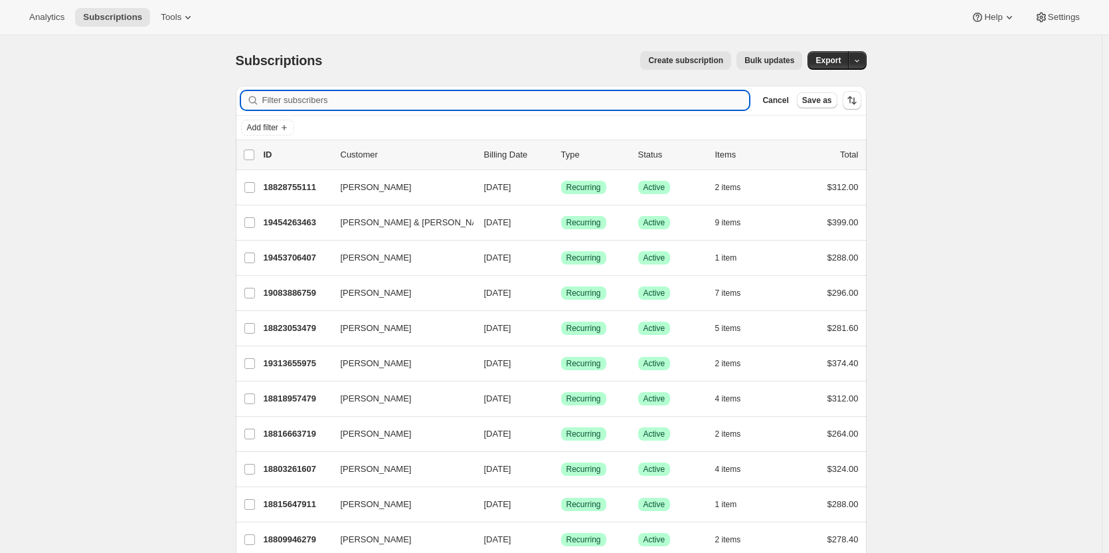
click at [334, 101] on input "Filter subscribers" at bounding box center [506, 100] width 488 height 19
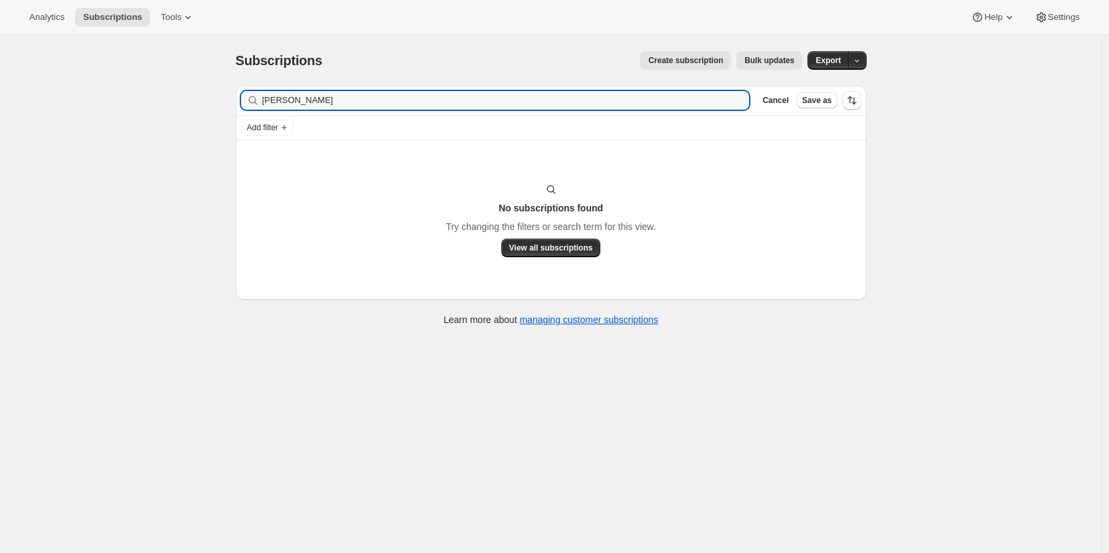
type input "belinda macdonald"
click at [690, 59] on span "Create subscription" at bounding box center [685, 60] width 75 height 11
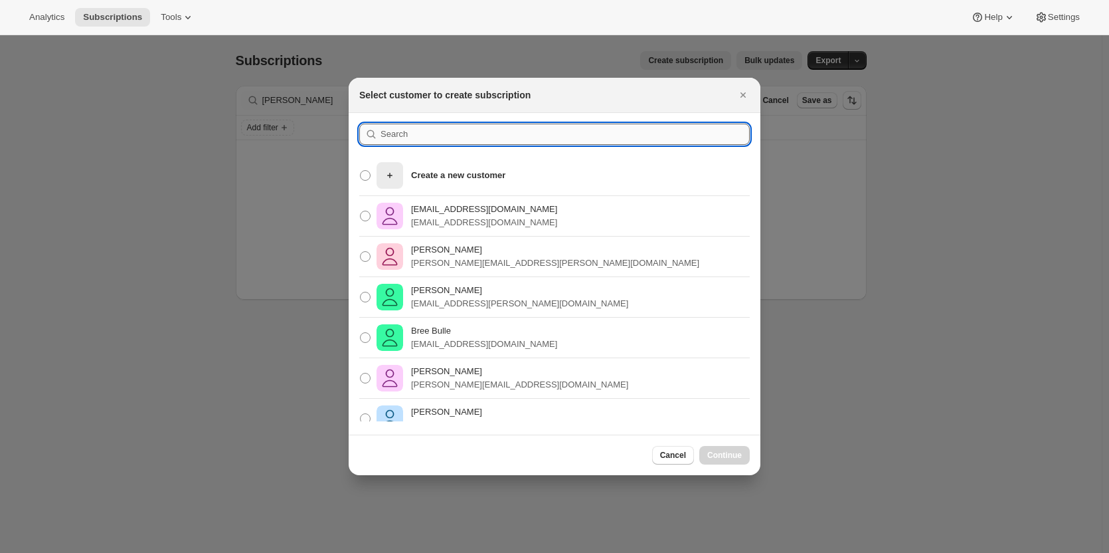
click at [402, 137] on input ":rc:" at bounding box center [565, 134] width 369 height 21
type input "e"
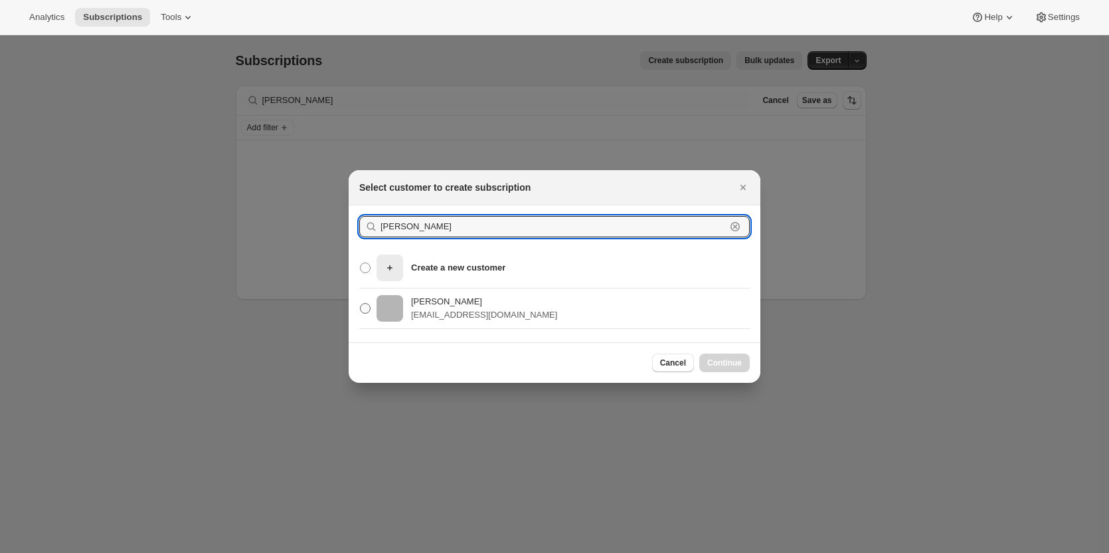
type input "belinda macdonald"
drag, startPoint x: 431, startPoint y: 300, endPoint x: 503, endPoint y: 311, distance: 72.5
click at [431, 298] on p "Belinda MacDonald" at bounding box center [484, 301] width 146 height 13
click at [361, 303] on input "Belinda MacDonald bkmacdonald84@gmail.com" at bounding box center [360, 303] width 1 height 1
radio input "true"
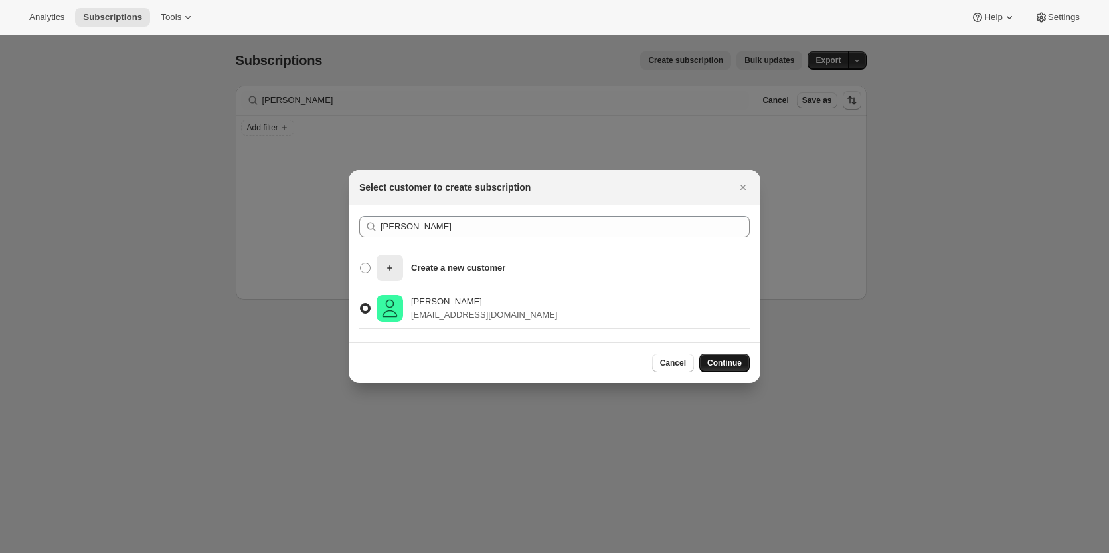
click at [728, 360] on span "Continue" at bounding box center [725, 362] width 35 height 11
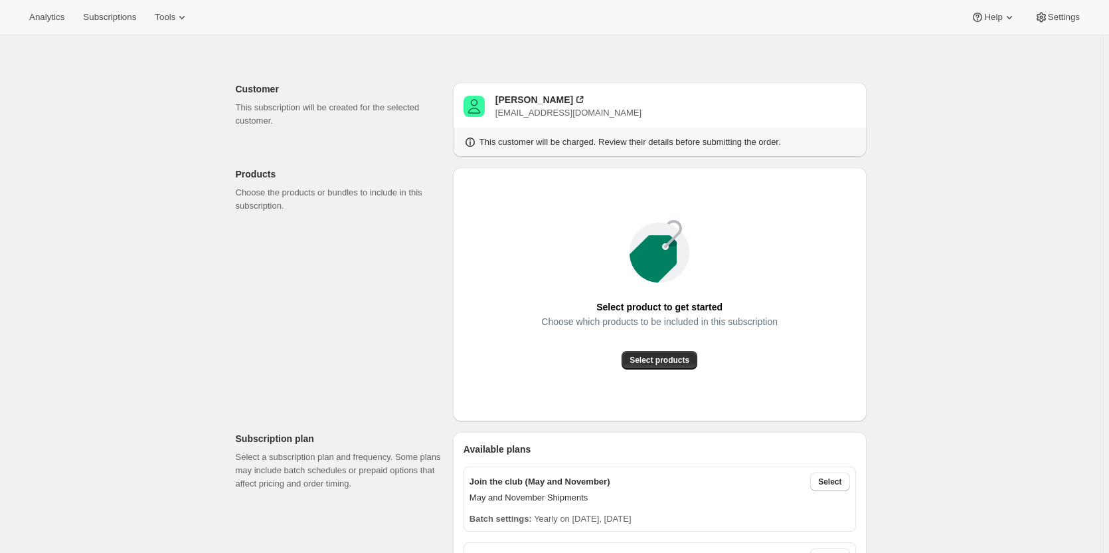
scroll to position [66, 0]
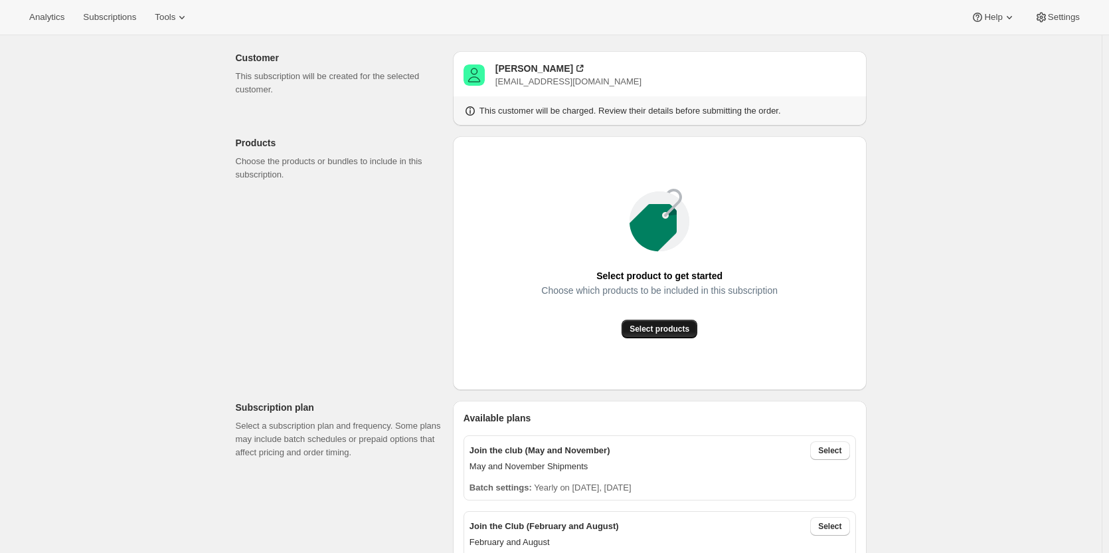
click at [664, 328] on span "Select products" at bounding box center [660, 329] width 60 height 11
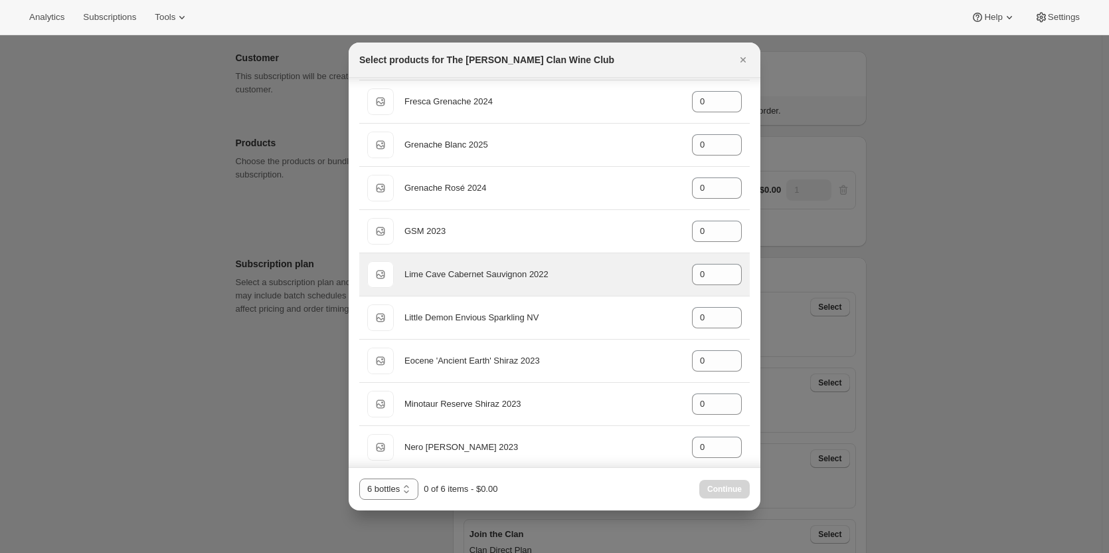
scroll to position [332, 0]
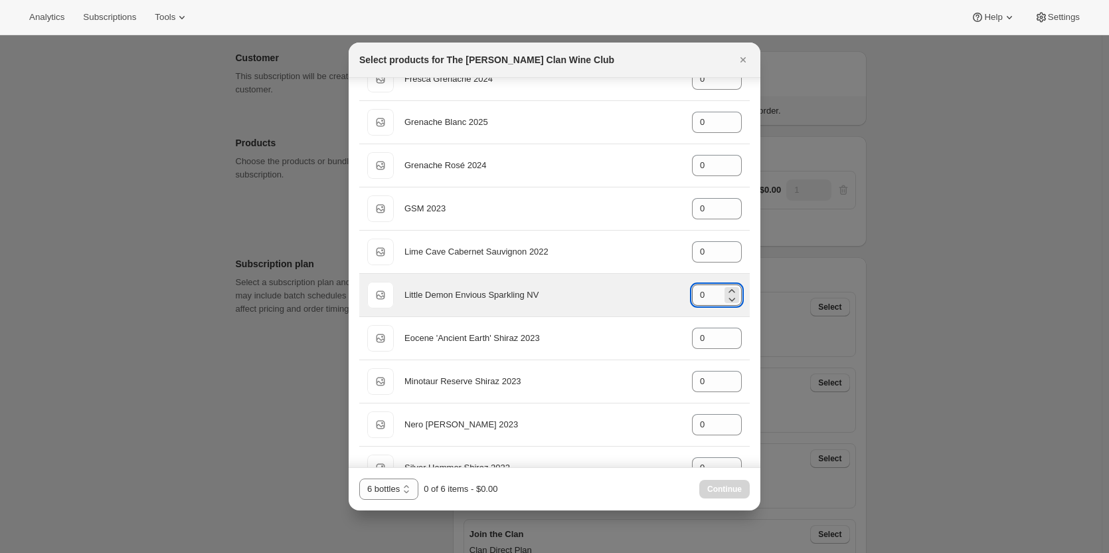
drag, startPoint x: 703, startPoint y: 294, endPoint x: 686, endPoint y: 294, distance: 17.3
click at [692, 293] on input "0" at bounding box center [707, 294] width 30 height 21
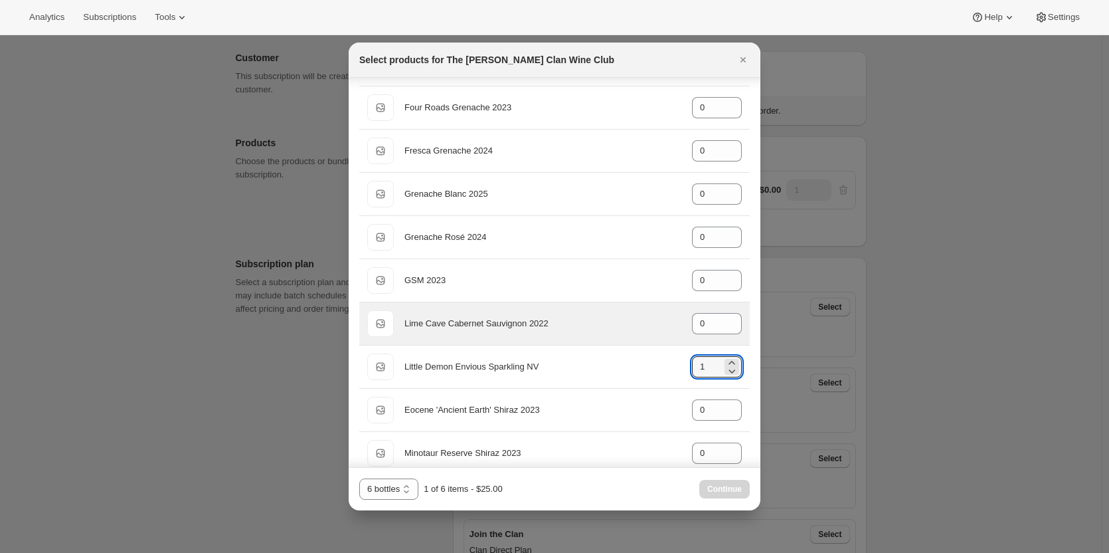
scroll to position [199, 0]
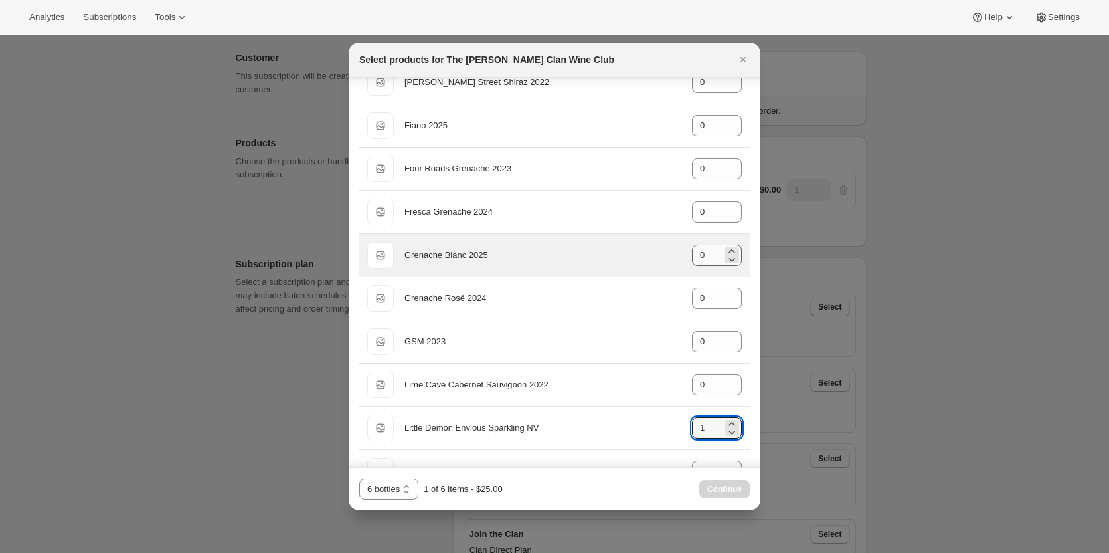
type input "1"
drag, startPoint x: 688, startPoint y: 254, endPoint x: 664, endPoint y: 250, distance: 23.6
click at [667, 253] on div "Default Title Grenache Blanc 2025 gid://shopify/ProductVariant/46914041970855 0" at bounding box center [554, 255] width 375 height 27
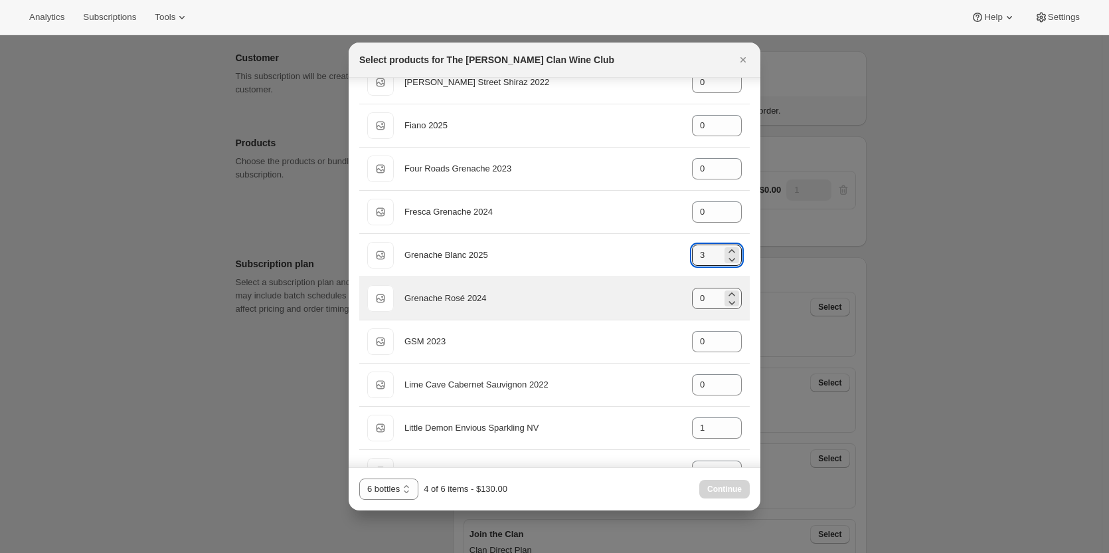
type input "3"
drag, startPoint x: 698, startPoint y: 298, endPoint x: 681, endPoint y: 289, distance: 19.6
click at [681, 298] on div "Default Title Grenache Rosé 2024 gid://shopify/ProductVariant/46914042429607 0" at bounding box center [554, 298] width 375 height 27
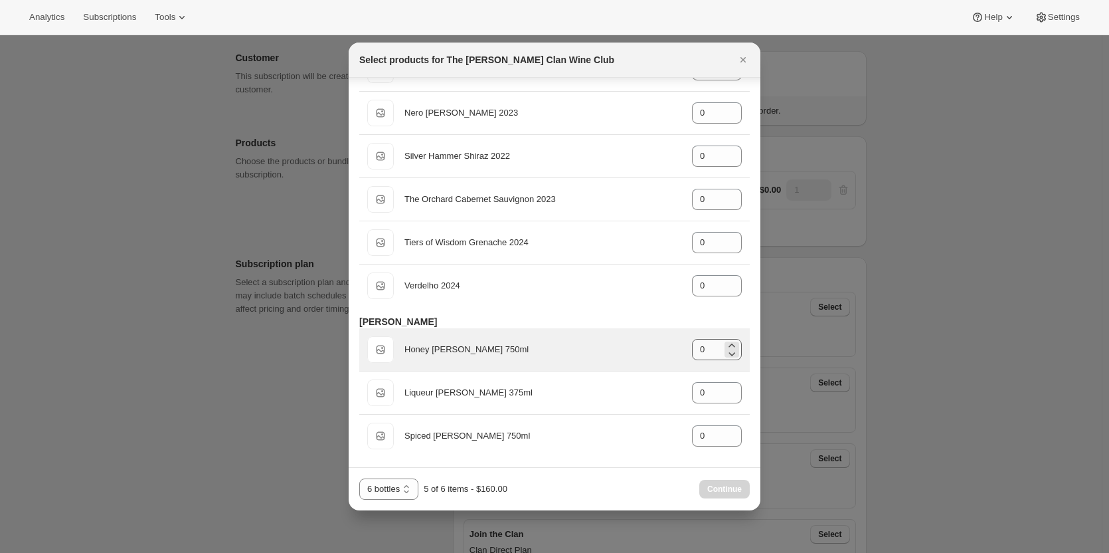
scroll to position [644, 0]
type input "1"
click at [660, 348] on div "Default Title Honey Mead 750ml gid://shopify/ProductVariant/46914042560679 0" at bounding box center [554, 348] width 375 height 27
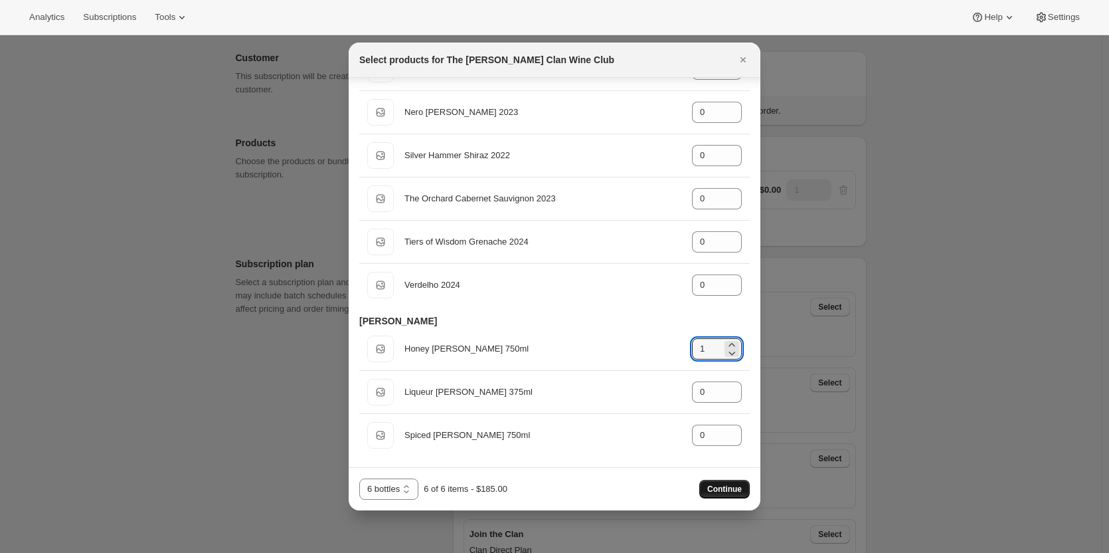
type input "1"
click at [724, 490] on span "Continue" at bounding box center [725, 489] width 35 height 11
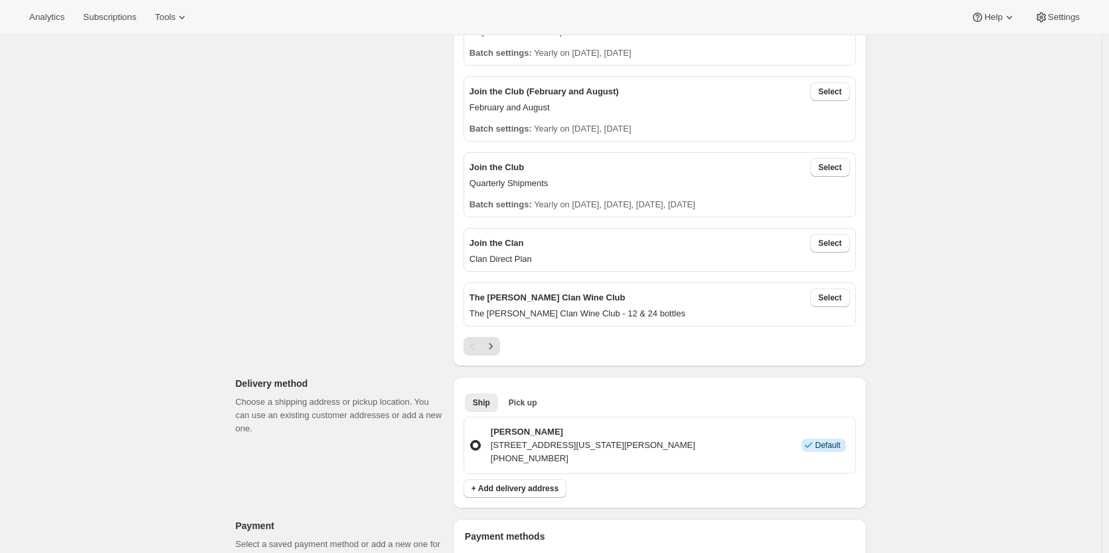
scroll to position [266, 0]
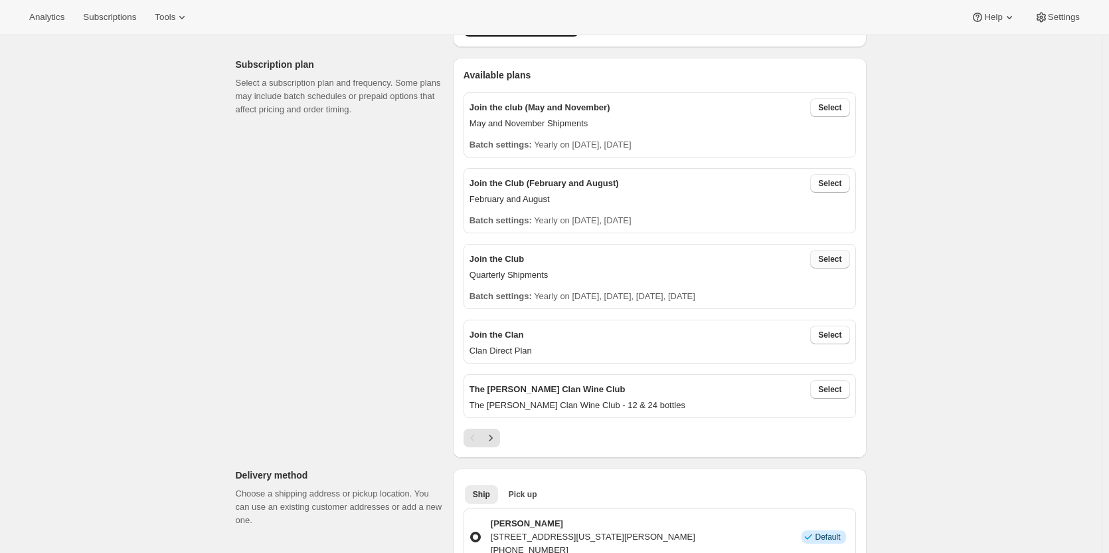
click at [824, 258] on span "Select" at bounding box center [829, 259] width 23 height 11
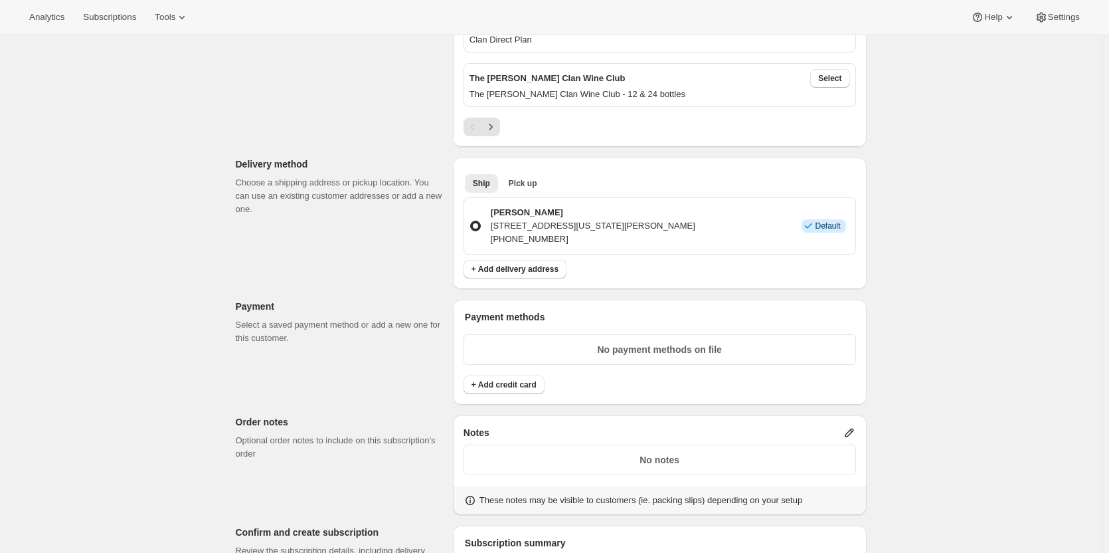
scroll to position [664, 0]
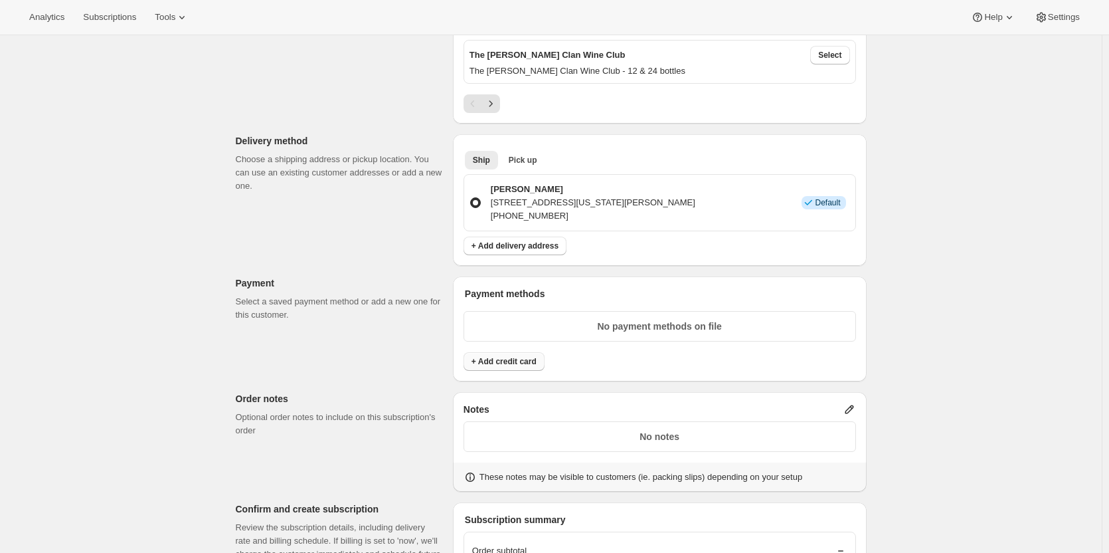
click at [523, 360] on span "+ Add credit card" at bounding box center [504, 361] width 65 height 11
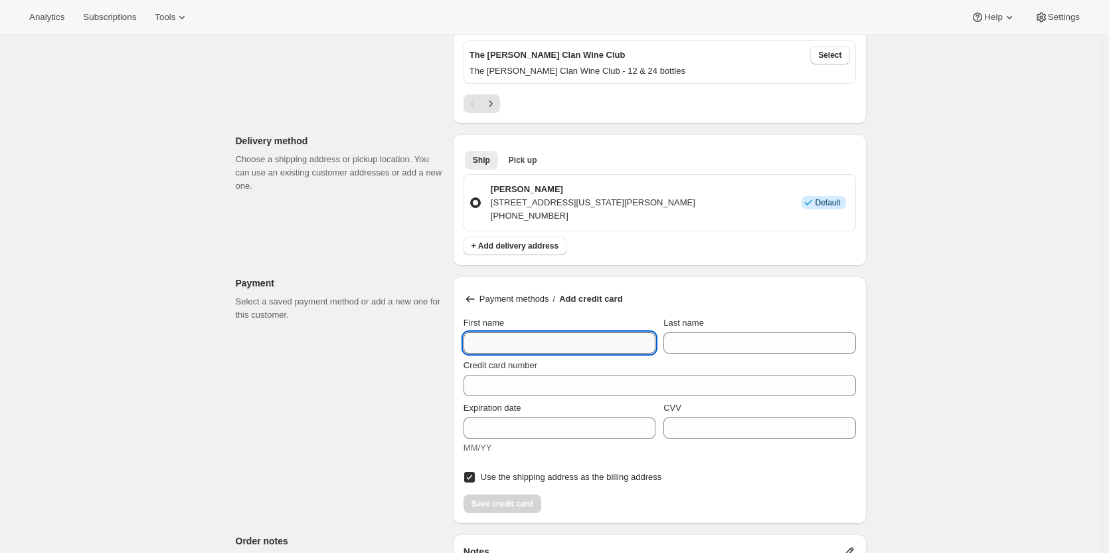
click at [508, 335] on input "First name" at bounding box center [560, 342] width 192 height 21
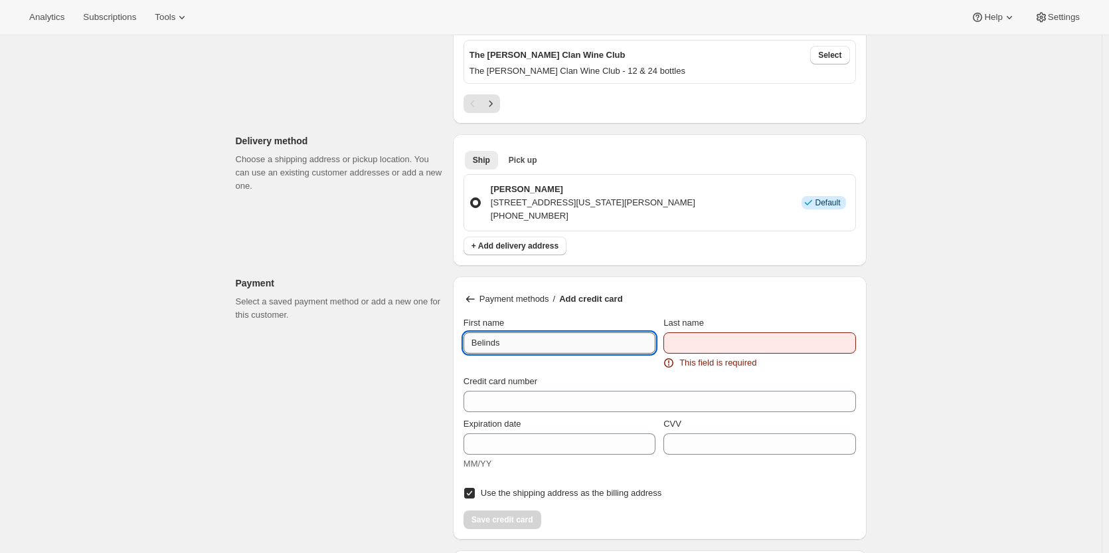
click at [508, 335] on input "Belinds" at bounding box center [560, 342] width 192 height 21
type input "Belinda"
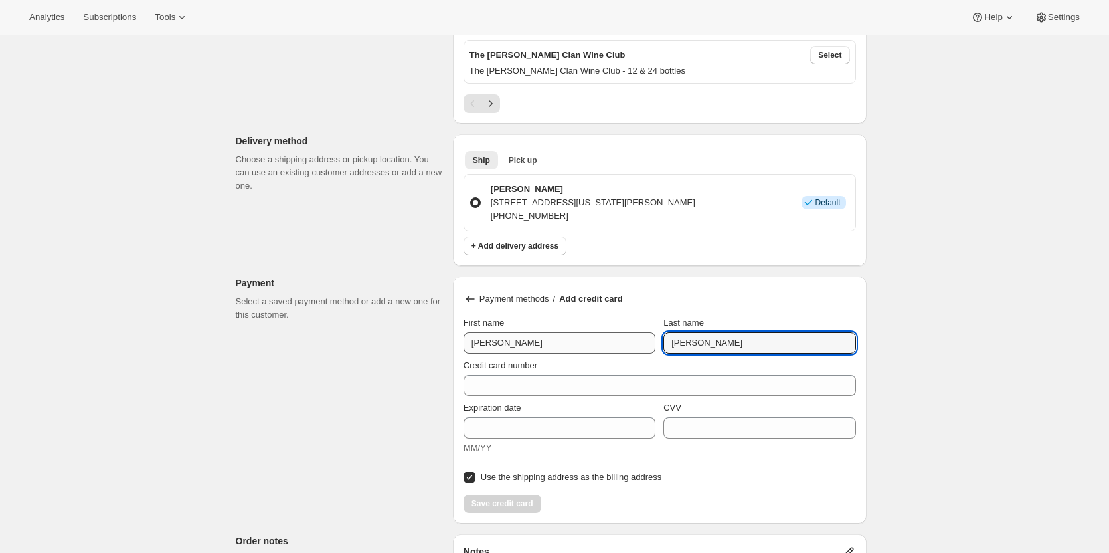
type input "MacDonald"
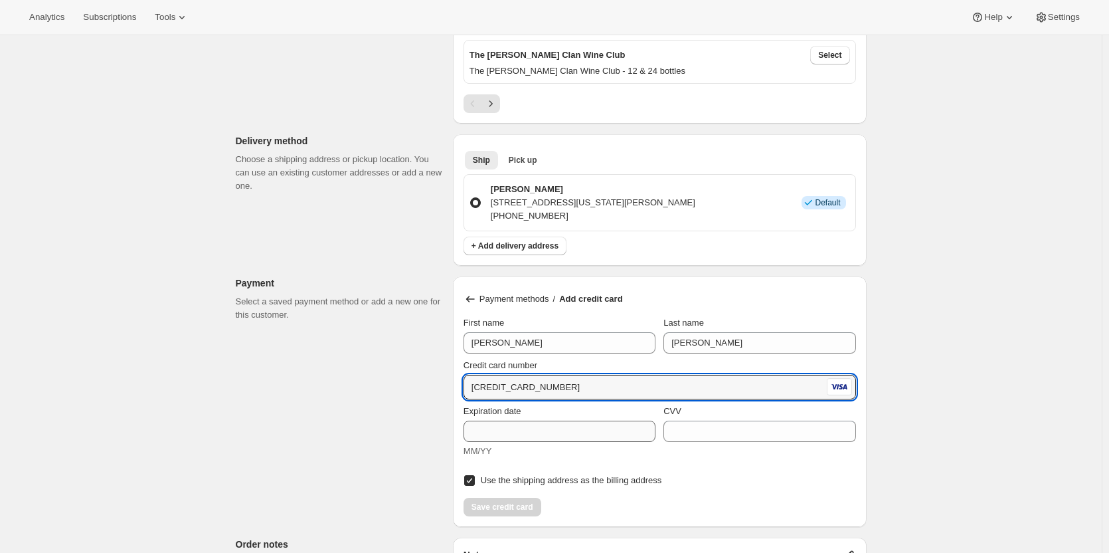
type input "4377 3200 1307 2953"
click at [487, 422] on input "Expiration date" at bounding box center [560, 431] width 192 height 21
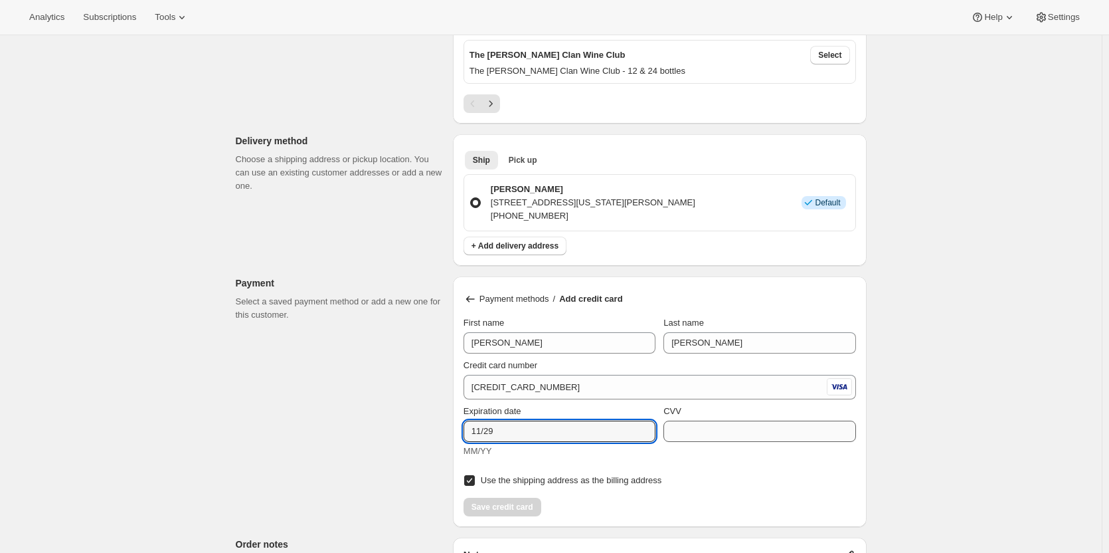
type input "11/29"
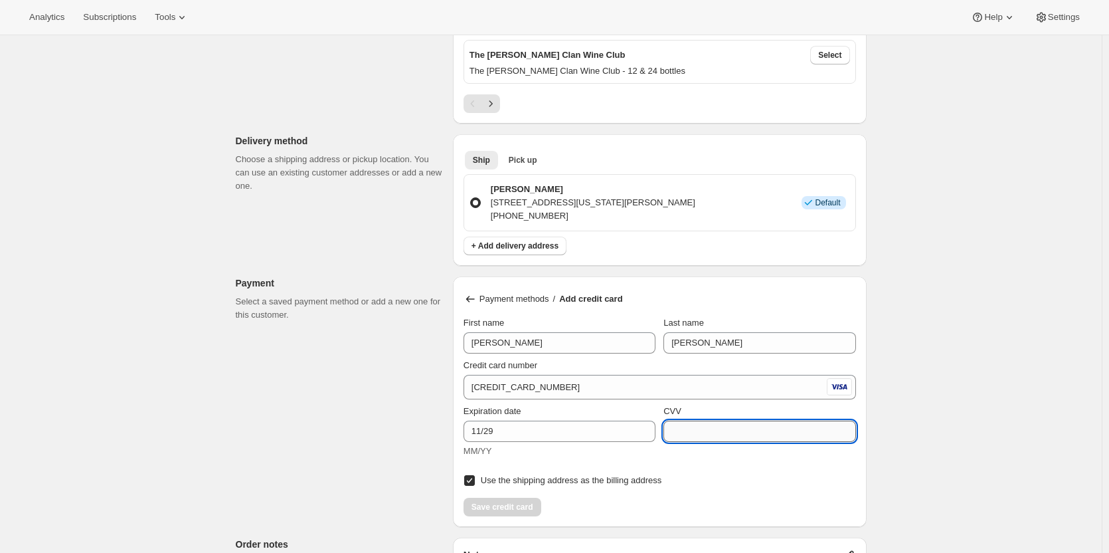
click at [695, 438] on input "CVV" at bounding box center [760, 431] width 192 height 21
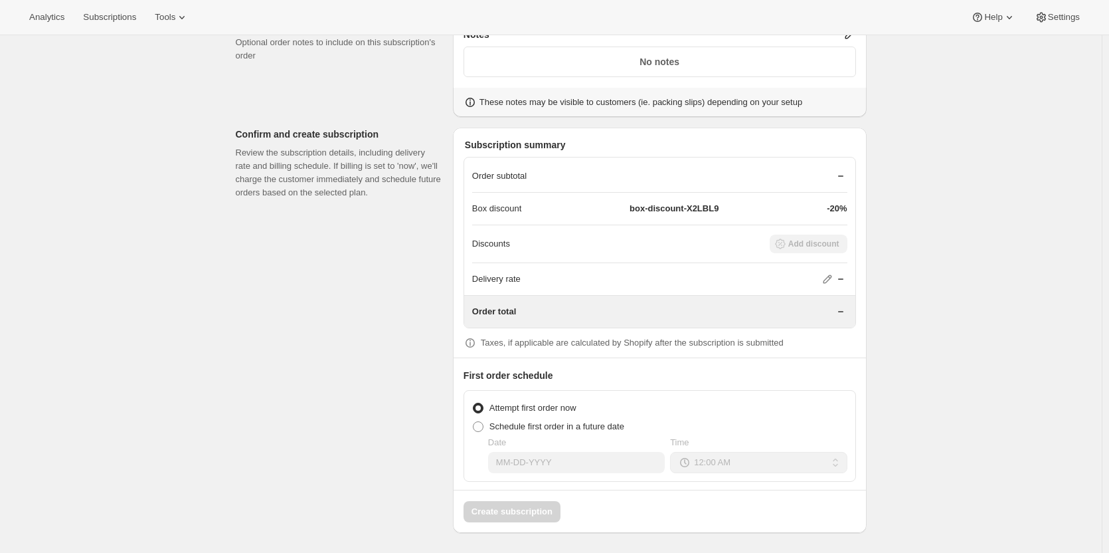
scroll to position [1185, 0]
type input "650"
click at [484, 429] on span at bounding box center [478, 426] width 11 height 11
click at [474, 421] on input "Schedule first order in a future date" at bounding box center [473, 421] width 1 height 1
radio input "true"
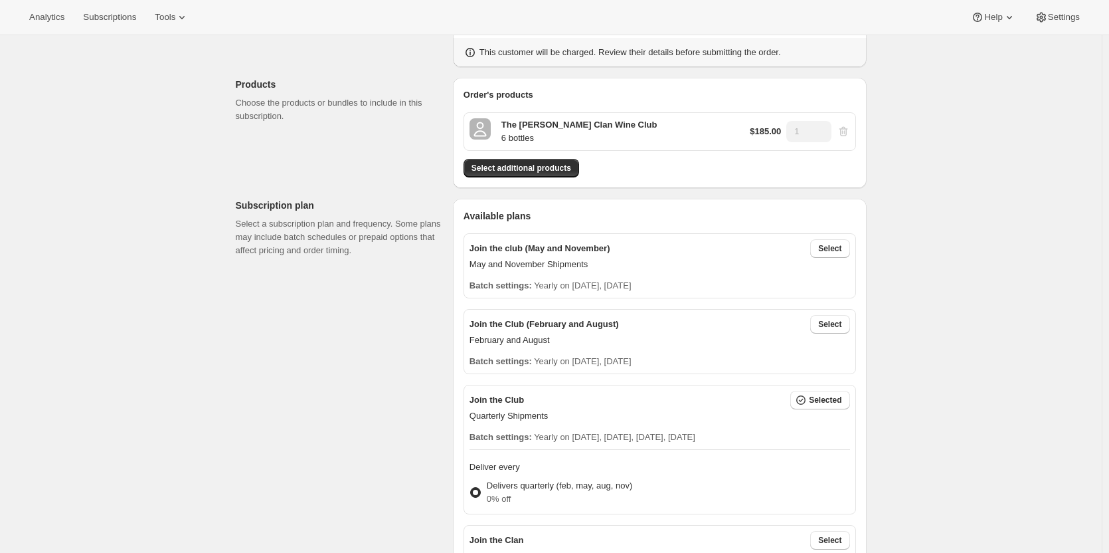
scroll to position [0, 0]
